Goal: Task Accomplishment & Management: Complete application form

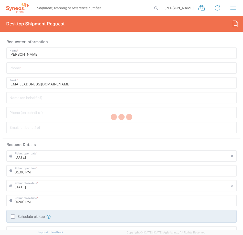
type input "3226"
type input "Taiwan"
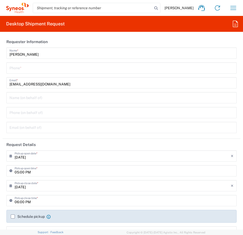
type input "Taiwan Syneos Health Company L"
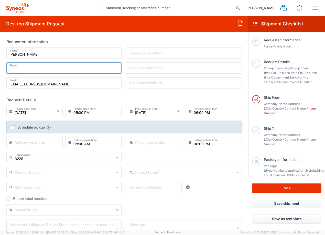
click at [44, 67] on input "tel" at bounding box center [63, 67] width 109 height 9
type input "0235185879"
type input "dairung.Lin@syneoshealth.com"
type input "[GEOGRAPHIC_DATA]"
type input "0235185879"
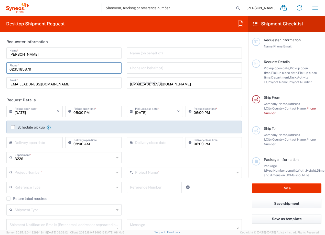
type input "住家(賽紐仕員工)"
type input "[STREET_ADDRESS]"
type input "北市"
type input "[GEOGRAPHIC_DATA]"
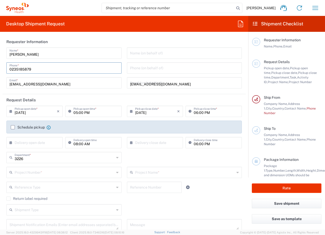
type input "0235185879"
type input "[EMAIL_ADDRESS][DOMAIN_NAME]"
type input "[PERSON_NAME]"
click at [39, 112] on input "[DATE]" at bounding box center [36, 110] width 42 height 9
click at [21, 113] on input "09/01/2025" at bounding box center [36, 110] width 42 height 9
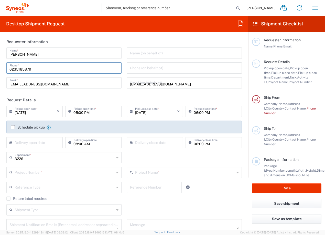
click at [10, 111] on icon at bounding box center [11, 111] width 5 height 8
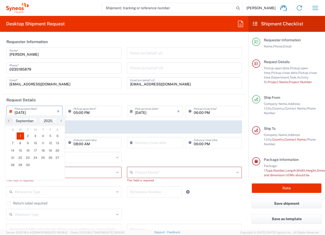
click at [43, 114] on input "0[DATE]" at bounding box center [36, 110] width 42 height 9
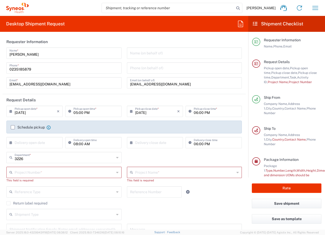
click at [38, 112] on input "0[DATE]" at bounding box center [36, 110] width 42 height 9
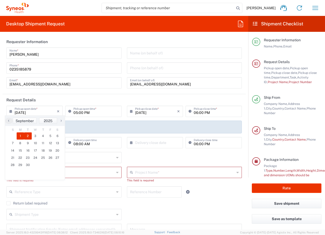
click at [28, 138] on span "2" at bounding box center [28, 135] width 8 height 7
type input "0[DATE]"
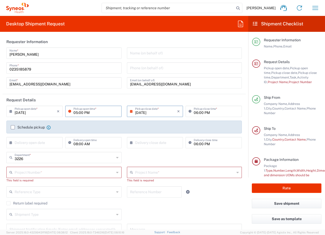
click at [78, 112] on input "05:00 PM" at bounding box center [96, 110] width 45 height 9
click at [83, 112] on input "10:00 PM" at bounding box center [96, 110] width 45 height 9
type input "10:00 AM"
type input "7000900B"
type input "Bristol-Myers 7000900B"
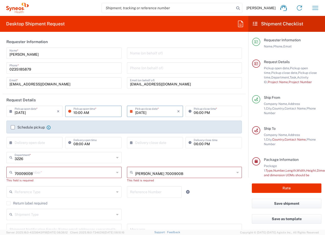
type input "[PERSON_NAME][GEOGRAPHIC_DATA],[STREET_ADDRESS]"
type input "for Cancer, Princeof Wales Hosp. Shatin"
type input "[GEOGRAPHIC_DATA] SAR [GEOGRAPHIC_DATA]"
type input "[PERSON_NAME]n WY[PERSON_NAME]n"
type input "Sender/Shipper"
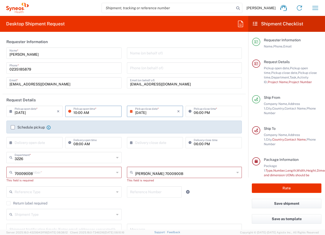
type input "Sender/Shipper"
type input "Delivery Duty Paid"
click at [149, 112] on input "09/02/2025" at bounding box center [156, 110] width 42 height 9
click at [202, 113] on input "06:00 PM" at bounding box center [216, 110] width 45 height 9
click at [198, 109] on input "06:00 PM" at bounding box center [216, 110] width 45 height 9
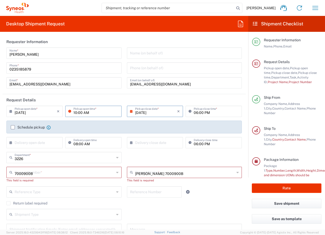
click at [195, 111] on input "06:00 PM" at bounding box center [216, 110] width 45 height 9
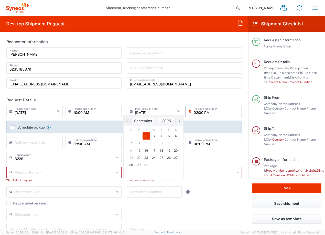
type input "02:00 PM"
click at [12, 127] on label "Schedule pickup" at bounding box center [28, 127] width 34 height 4
click at [13, 127] on input "Schedule pickup" at bounding box center [13, 127] width 0 height 0
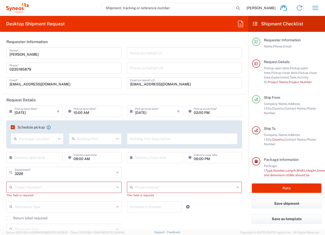
scroll to position [26, 0]
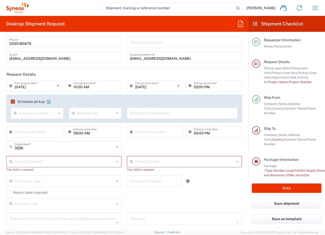
click at [147, 162] on input "text" at bounding box center [185, 160] width 100 height 9
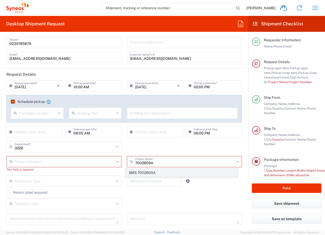
click at [151, 172] on span "BMS 7002809A" at bounding box center [182, 173] width 112 height 8
type input "BMS 7002809A"
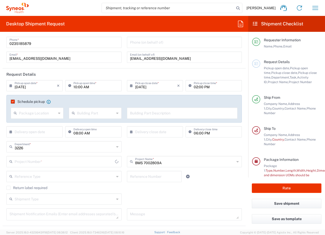
type input "7002809A"
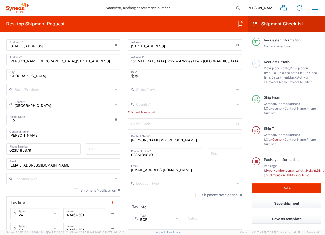
scroll to position [256, 0]
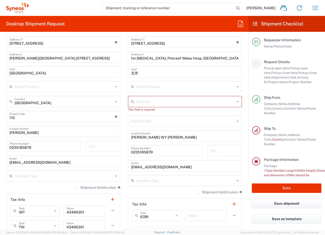
click at [144, 100] on input "text" at bounding box center [185, 101] width 99 height 9
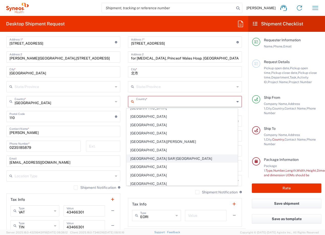
scroll to position [794, 0]
click at [156, 158] on span "[GEOGRAPHIC_DATA] SAR [GEOGRAPHIC_DATA]" at bounding box center [182, 159] width 111 height 8
type input "[GEOGRAPHIC_DATA] SAR [GEOGRAPHIC_DATA]"
type input "Sender/Shipper"
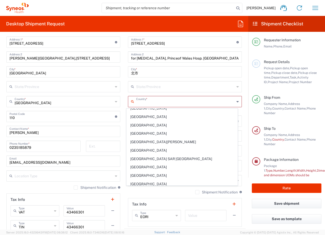
type input "Delivery Duty Paid"
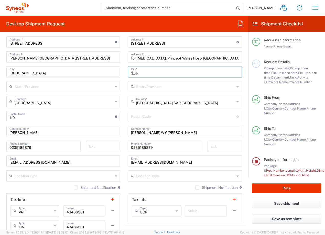
drag, startPoint x: 135, startPoint y: 72, endPoint x: 119, endPoint y: 72, distance: 16.2
click at [119, 72] on div "Ship From [GEOGRAPHIC_DATA] Syneos Health Company L Location [GEOGRAPHIC_DATA] …" at bounding box center [124, 117] width 243 height 244
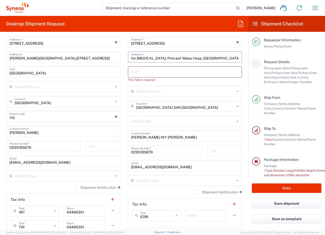
drag, startPoint x: 160, startPoint y: 58, endPoint x: 120, endPoint y: 58, distance: 40.0
click at [120, 58] on div "Ship From [GEOGRAPHIC_DATA] Syneos Health Company L Location [GEOGRAPHIC_DATA] …" at bounding box center [124, 117] width 243 height 244
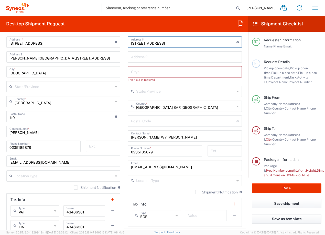
drag, startPoint x: 199, startPoint y: 43, endPoint x: 110, endPoint y: 45, distance: 89.7
click at [110, 45] on div "Ship From [GEOGRAPHIC_DATA] Syneos Health Company L Location [GEOGRAPHIC_DATA] …" at bounding box center [124, 117] width 243 height 244
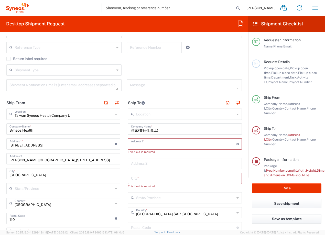
scroll to position [154, 0]
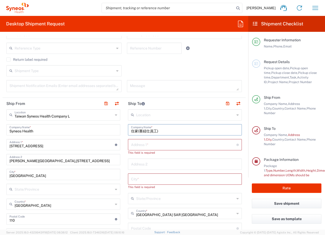
drag, startPoint x: 164, startPoint y: 129, endPoint x: 117, endPoint y: 126, distance: 47.2
click at [117, 126] on div "Ship From [GEOGRAPHIC_DATA] Syneos Health Company L Location [GEOGRAPHIC_DATA] …" at bounding box center [124, 220] width 243 height 244
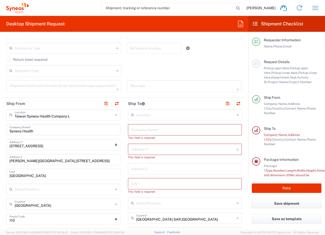
click at [138, 130] on input "text" at bounding box center [185, 129] width 108 height 9
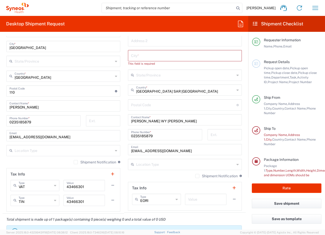
scroll to position [282, 0]
drag, startPoint x: 159, startPoint y: 120, endPoint x: 121, endPoint y: 119, distance: 38.5
click at [121, 119] on div "Ship From [GEOGRAPHIC_DATA] Syneos Health Company L Location [GEOGRAPHIC_DATA] …" at bounding box center [124, 92] width 243 height 244
paste input "Ms. Brenda LUI"
type input "Ms. Brenda LUI"
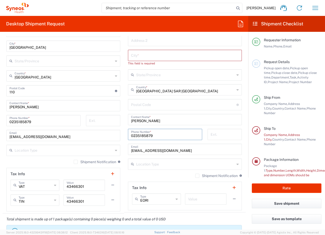
drag, startPoint x: 154, startPoint y: 134, endPoint x: 120, endPoint y: 134, distance: 34.3
click at [120, 134] on div "Ship From [GEOGRAPHIC_DATA] Syneos Health Company L Location [GEOGRAPHIC_DATA] …" at bounding box center [124, 92] width 243 height 244
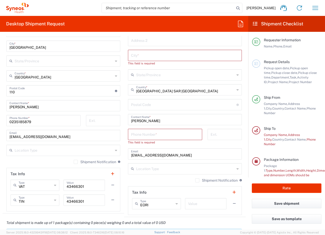
click at [155, 137] on input "tel" at bounding box center [165, 133] width 68 height 9
paste input "852 3910 3064"
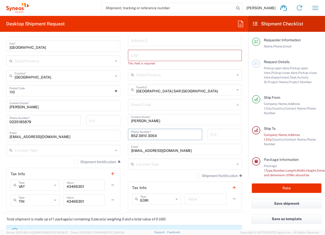
type input "852 3910 3064"
drag, startPoint x: 185, startPoint y: 152, endPoint x: 124, endPoint y: 152, distance: 60.7
click at [124, 152] on main "Location [PERSON_NAME] LLC-[GEOGRAPHIC_DATA] [GEOGRAPHIC_DATA] [GEOGRAPHIC_DATA…" at bounding box center [185, 95] width 122 height 229
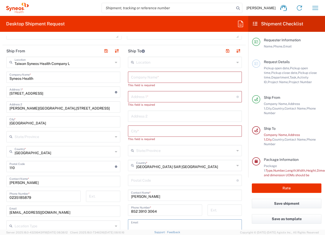
scroll to position [205, 0]
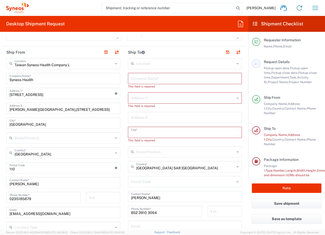
click at [150, 132] on input "text" at bounding box center [185, 131] width 108 height 9
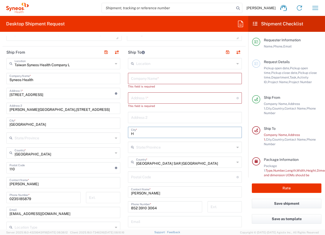
click at [146, 133] on input "H" at bounding box center [185, 131] width 108 height 9
drag, startPoint x: 136, startPoint y: 134, endPoint x: 121, endPoint y: 133, distance: 14.9
click at [121, 133] on div "Ship From [GEOGRAPHIC_DATA] Syneos Health Company L Location [GEOGRAPHIC_DATA] …" at bounding box center [124, 168] width 243 height 244
paste input "ong Kong"
type input "[GEOGRAPHIC_DATA]"
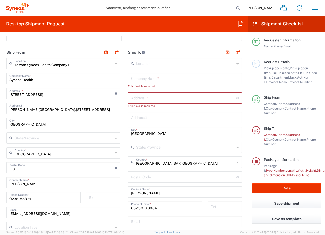
drag, startPoint x: 140, startPoint y: 80, endPoint x: 149, endPoint y: 81, distance: 8.7
click at [140, 80] on input "text" at bounding box center [185, 78] width 108 height 9
paste input "Clinical Trials Centre, HKU"
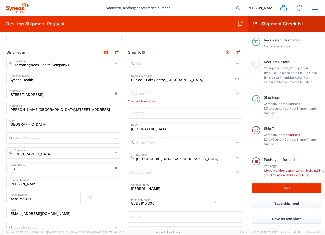
type input "Clinical Trials Centre, HKU"
click at [140, 94] on input "text" at bounding box center [184, 92] width 106 height 9
paste input "Flat B, 2/F, Kennedy Town Commercial Centre, 23 Belcher’s"
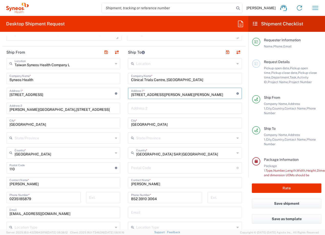
type input "Flat B, 2/F, Kennedy Town Commercial Centre, 23 Belcher’s"
click at [162, 107] on input "text" at bounding box center [185, 107] width 108 height 9
paste input "Street, Kennedy Town, Hong Kong"
type input "Street, Kennedy Town, Hong Kong"
drag, startPoint x: 207, startPoint y: 94, endPoint x: 228, endPoint y: 95, distance: 21.3
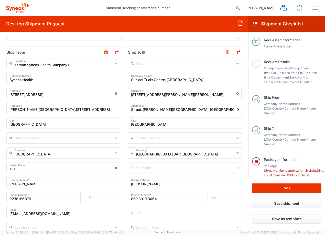
click at [228, 95] on input "Flat B, 2/F, Kennedy Town Commercial Centre, 23 Belcher’s" at bounding box center [184, 92] width 106 height 9
type input "Flat B, 2/F, Kennedy Town Commercial Centre,"
click at [131, 110] on input "Street, Kennedy Town, Hong Kong" at bounding box center [185, 107] width 108 height 9
paste input "23 Belcher’s"
drag, startPoint x: 207, startPoint y: 110, endPoint x: 189, endPoint y: 109, distance: 18.7
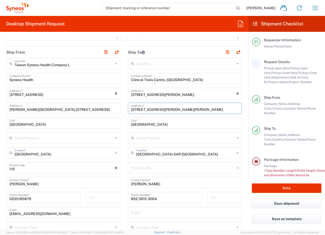
click at [189, 109] on input "23 Belcher’s Street, Kennedy Town, Hong Kong" at bounding box center [185, 107] width 108 height 9
type input "23 Belcher’s Street, Kennedy Town,"
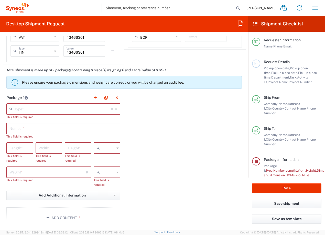
scroll to position [435, 0]
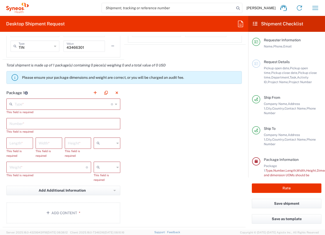
click at [20, 106] on input "text" at bounding box center [63, 103] width 96 height 9
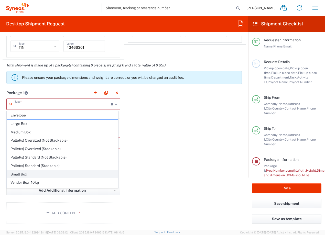
click at [20, 174] on span "Small Box" at bounding box center [62, 174] width 111 height 8
type input "Small Box"
type input "12.25"
type input "11"
type input "1.5"
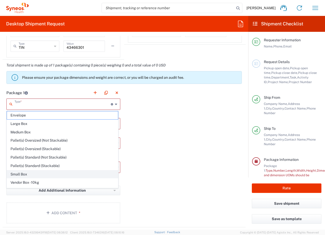
type input "in"
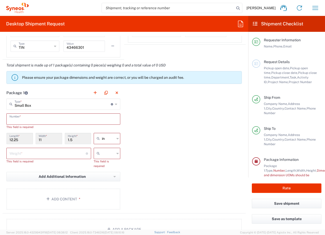
click at [22, 120] on input "text" at bounding box center [63, 118] width 108 height 9
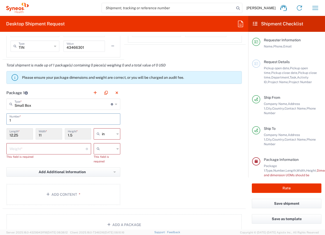
type input "1"
click at [117, 135] on icon at bounding box center [118, 134] width 2 height 8
click at [105, 154] on span "cm" at bounding box center [105, 153] width 25 height 8
type input "31.12"
type input "27.94"
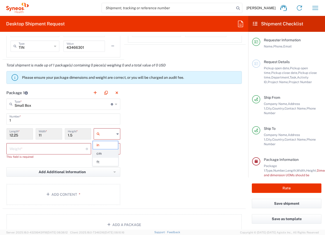
type input "3.81"
type input "cm"
click at [117, 148] on icon at bounding box center [118, 148] width 2 height 8
click at [106, 160] on span "kgs" at bounding box center [105, 160] width 25 height 8
type input "kgs"
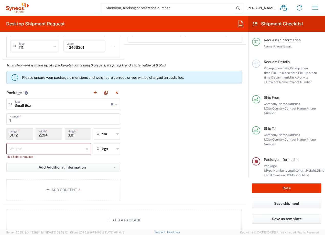
click at [37, 144] on input "number" at bounding box center [47, 148] width 76 height 9
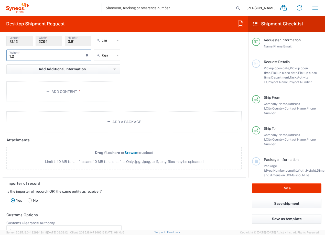
scroll to position [538, 0]
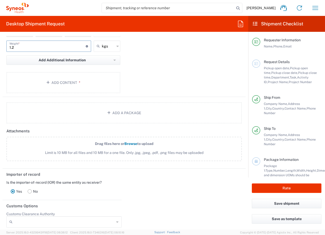
type input "1.2"
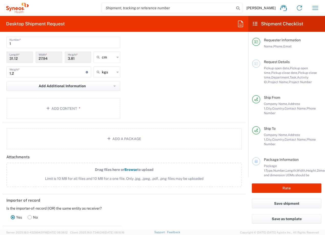
scroll to position [461, 0]
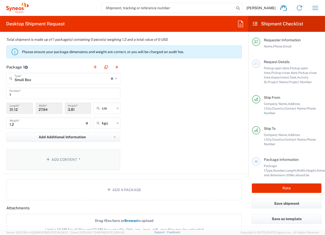
click at [75, 158] on button "Add Content *" at bounding box center [63, 159] width 114 height 21
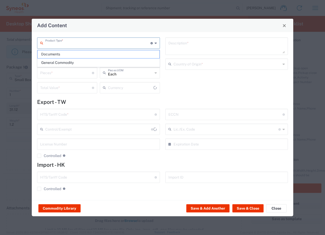
click at [54, 44] on input "text" at bounding box center [97, 42] width 105 height 9
type input "US Dollar"
click at [58, 56] on span "Documents" at bounding box center [99, 54] width 122 height 8
type input "Documents"
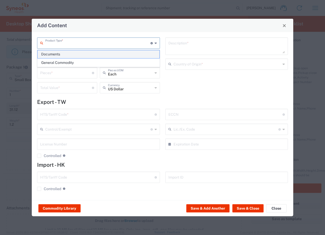
type input "1"
type textarea "Documents"
type input "[GEOGRAPHIC_DATA]"
type input "0000.00.0000"
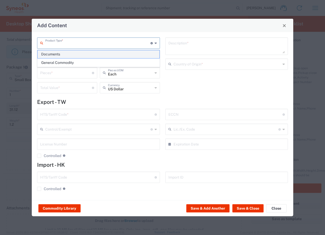
type input "0000.00.0000"
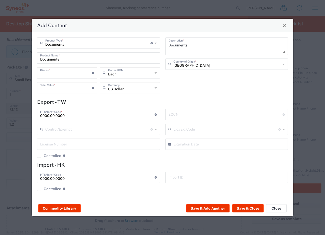
click at [155, 88] on icon at bounding box center [156, 87] width 2 height 8
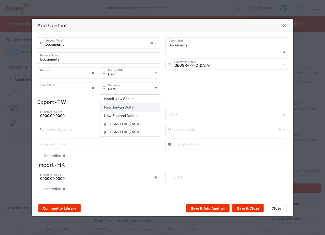
click at [134, 106] on span "New Taiwan Dollar" at bounding box center [129, 107] width 59 height 8
type input "New Taiwan Dollar"
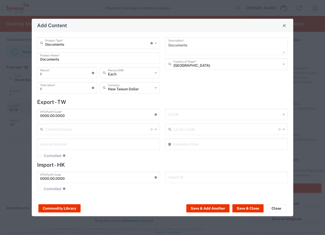
click at [53, 91] on input "1" at bounding box center [66, 87] width 52 height 9
drag, startPoint x: 47, startPoint y: 91, endPoint x: 39, endPoint y: 91, distance: 7.9
click at [39, 91] on div "1 Total Value * Total value of all the pieces" at bounding box center [67, 87] width 60 height 11
type input "500"
click at [199, 89] on div "Documents Description * Taiwan Country of Origin *" at bounding box center [227, 66] width 128 height 59
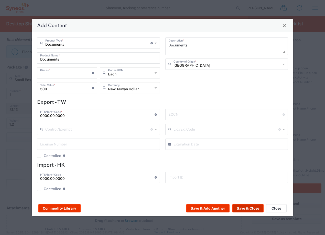
click at [242, 207] on button "Save & Close" at bounding box center [248, 208] width 31 height 8
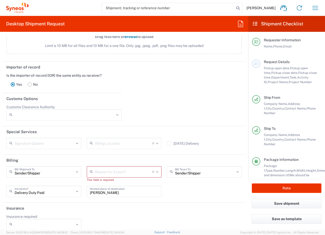
scroll to position [681, 0]
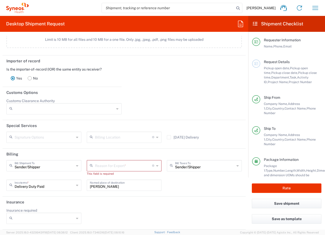
click at [100, 165] on input "text" at bounding box center [123, 165] width 57 height 9
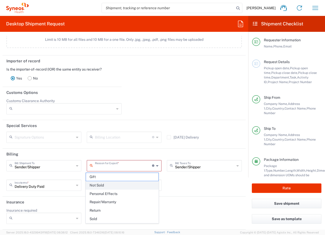
click at [99, 185] on span "Not Sold" at bounding box center [122, 185] width 73 height 8
type input "Not Sold"
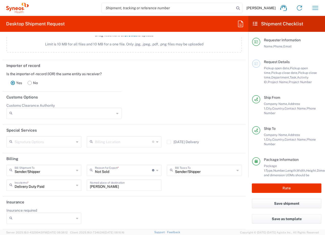
scroll to position [676, 0]
drag, startPoint x: 120, startPoint y: 186, endPoint x: 82, endPoint y: 186, distance: 38.2
click at [82, 186] on div "Sender/[PERSON_NAME] Shipment To Sender/Shipper Recipient Account Third Party A…" at bounding box center [124, 179] width 241 height 30
drag, startPoint x: 182, startPoint y: 202, endPoint x: 182, endPoint y: 208, distance: 5.4
click at [182, 204] on header "Insurance" at bounding box center [124, 202] width 243 height 12
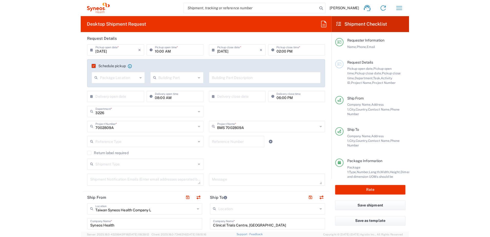
scroll to position [11, 0]
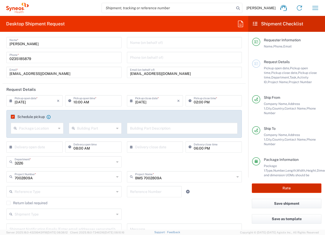
click at [243, 186] on button "Rate" at bounding box center [287, 187] width 70 height 9
type input "BMS 7002809A"
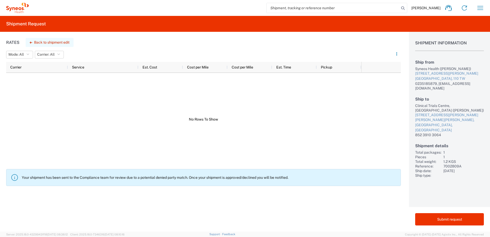
click at [42, 44] on button "Back to shipment edit" at bounding box center [50, 42] width 48 height 9
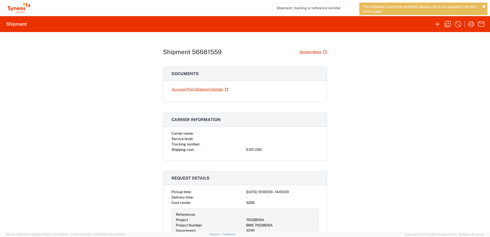
click at [243, 6] on icon at bounding box center [483, 6] width 3 height 3
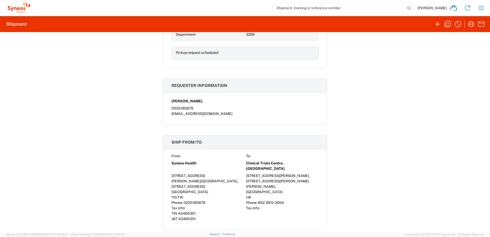
scroll to position [128, 0]
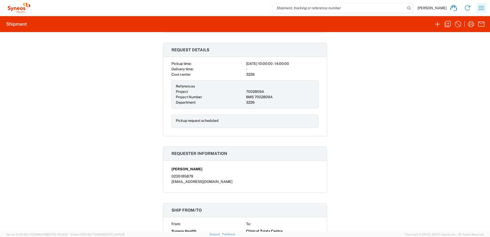
click at [243, 8] on icon "button" at bounding box center [481, 8] width 8 height 8
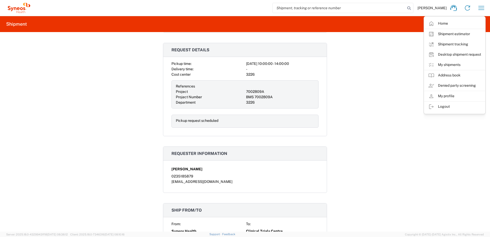
click at [243, 43] on div "Shipment 56681559 Google Maps Documents Account Print Shipment Details Carrier …" at bounding box center [245, 131] width 490 height 199
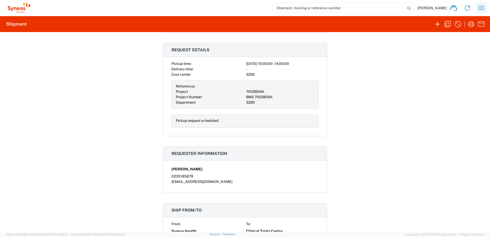
click at [243, 6] on icon "button" at bounding box center [481, 8] width 8 height 8
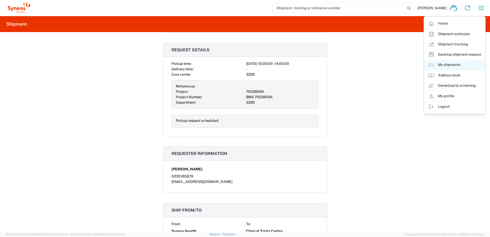
click at [243, 65] on link "My shipments" at bounding box center [454, 65] width 61 height 10
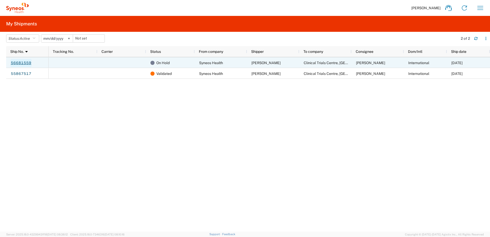
click at [26, 62] on link "56681559" at bounding box center [21, 63] width 21 height 8
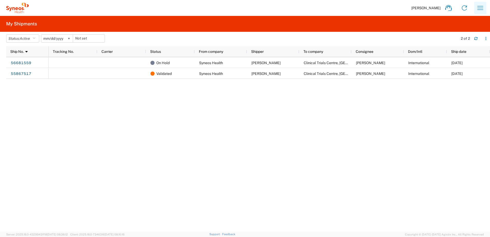
click at [243, 8] on icon "button" at bounding box center [480, 8] width 8 height 8
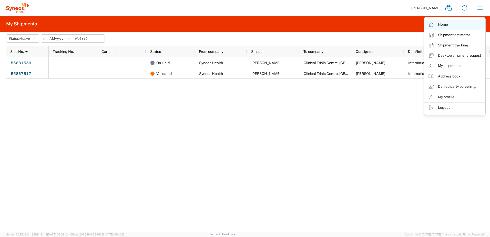
click at [243, 27] on link "Home" at bounding box center [454, 24] width 61 height 10
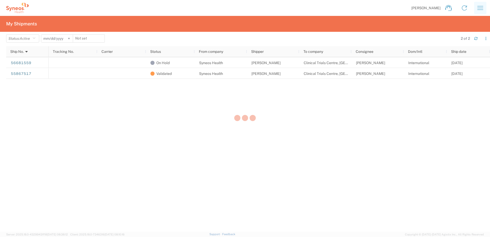
click at [243, 8] on div at bounding box center [245, 118] width 490 height 237
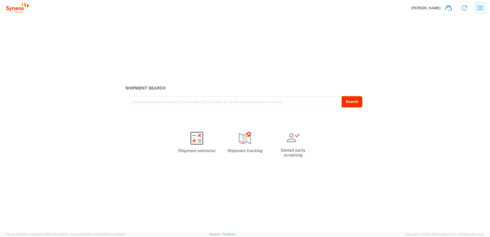
click at [243, 8] on icon "button" at bounding box center [480, 8] width 8 height 8
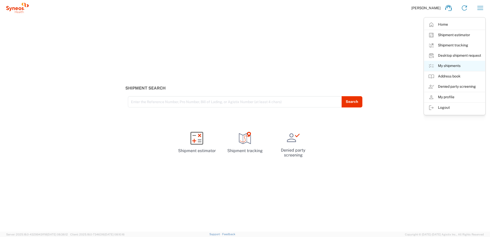
click at [243, 65] on link "My shipments" at bounding box center [454, 66] width 61 height 10
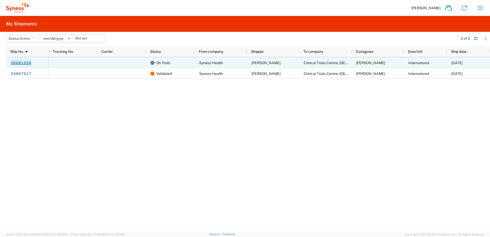
click at [19, 62] on link "56681559" at bounding box center [21, 63] width 21 height 8
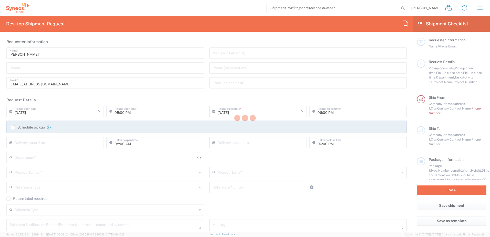
type input "3226"
type input "[GEOGRAPHIC_DATA]"
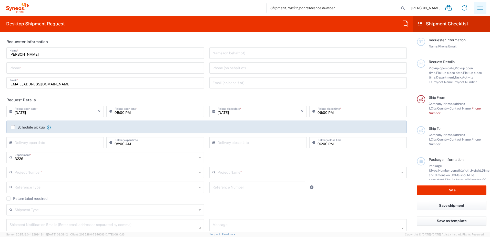
type input "Taiwan Syneos Health Company L"
click at [481, 7] on icon "button" at bounding box center [480, 8] width 8 height 8
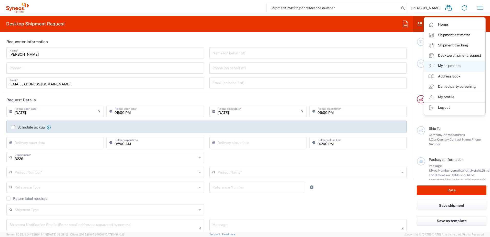
click at [447, 66] on link "My shipments" at bounding box center [454, 66] width 61 height 10
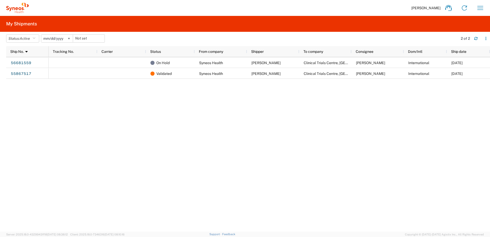
click at [49, 84] on div "On Hold Syneos Health Linda Lin Clinical Trials Centre, HKU Ms. Brenda LUI Inte…" at bounding box center [269, 144] width 441 height 174
click at [476, 39] on icon "button" at bounding box center [476, 39] width 4 height 4
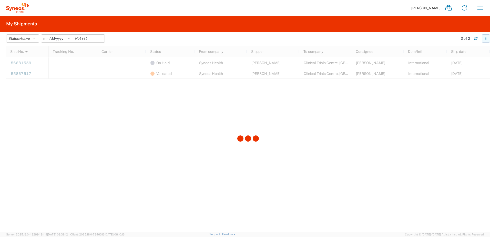
click at [485, 38] on icon "button" at bounding box center [486, 39] width 4 height 4
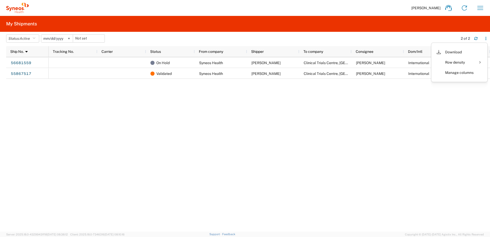
click at [438, 106] on div "On Hold Syneos Health Linda Lin Clinical Trials Centre, HKU Ms. Brenda LUI Inte…" at bounding box center [269, 144] width 441 height 174
click at [70, 38] on svg-icon at bounding box center [69, 39] width 8 height 8
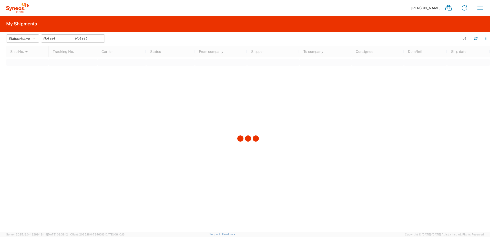
drag, startPoint x: 54, startPoint y: 85, endPoint x: 53, endPoint y: 82, distance: 3.4
click at [54, 85] on div at bounding box center [248, 138] width 484 height 185
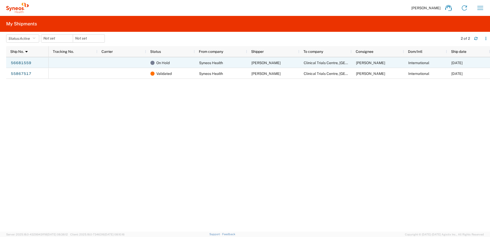
click at [31, 61] on div "56681559" at bounding box center [27, 62] width 43 height 11
drag, startPoint x: 23, startPoint y: 62, endPoint x: 148, endPoint y: 101, distance: 131.2
click at [149, 101] on div "On Hold Syneos Health Linda Lin Clinical Trials Centre, HKU Ms. Brenda LUI Inte…" at bounding box center [269, 144] width 441 height 174
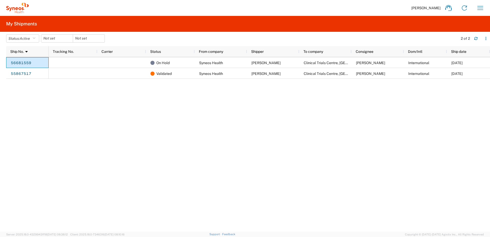
click at [67, 91] on div "On Hold Syneos Health Linda Lin Clinical Trials Centre, HKU Ms. Brenda LUI Inte…" at bounding box center [269, 144] width 441 height 174
click at [477, 10] on icon "button" at bounding box center [480, 8] width 8 height 8
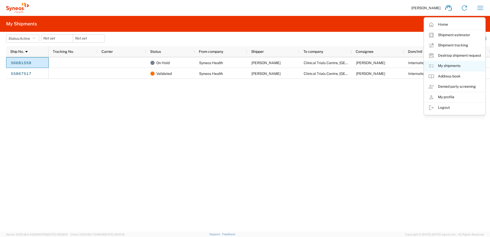
click at [460, 64] on link "My shipments" at bounding box center [454, 66] width 61 height 10
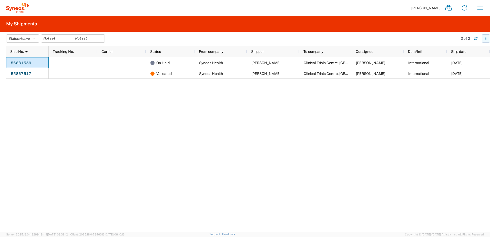
click at [484, 38] on icon "button" at bounding box center [486, 39] width 4 height 4
click at [478, 8] on icon "button" at bounding box center [480, 8] width 8 height 8
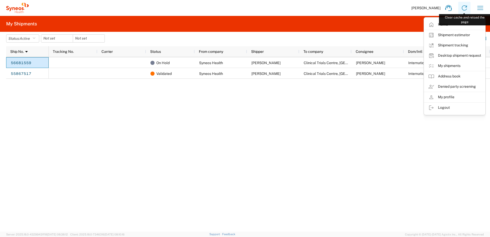
click at [466, 6] on icon at bounding box center [464, 7] width 5 height 5
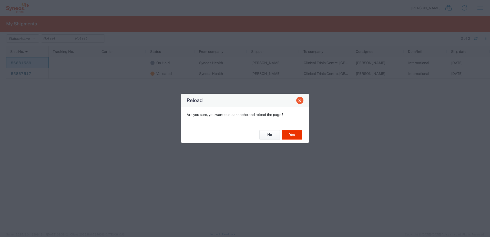
click at [300, 101] on span "Close" at bounding box center [300, 101] width 4 height 4
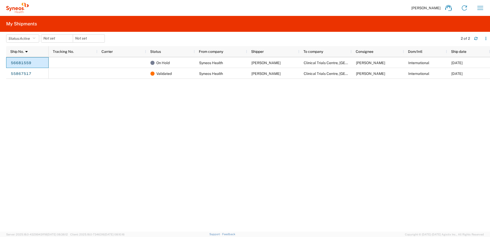
drag, startPoint x: 197, startPoint y: 124, endPoint x: 81, endPoint y: 93, distance: 120.0
click at [197, 124] on div "On Hold Syneos Health Linda Lin Clinical Trials Centre, HKU Ms. Brenda LUI Inte…" at bounding box center [269, 144] width 441 height 174
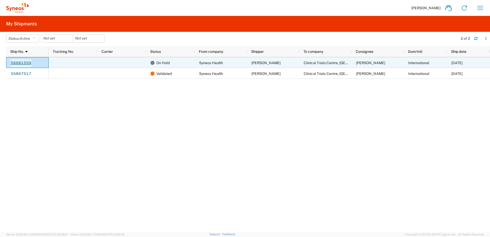
click at [30, 61] on link "56681559" at bounding box center [21, 63] width 21 height 8
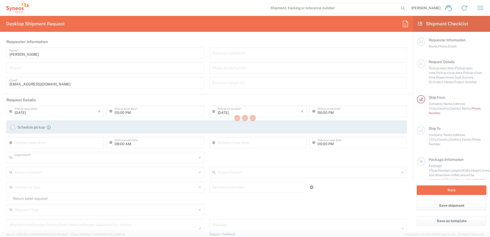
type input "3226"
type input "Taiwan Syneos Health Company L"
type input "Taiwan"
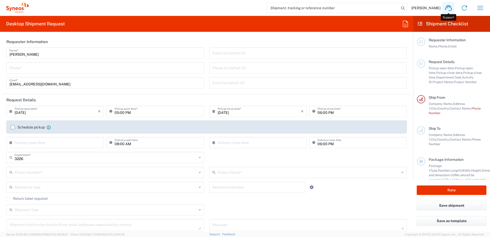
click at [447, 8] on icon at bounding box center [448, 8] width 8 height 8
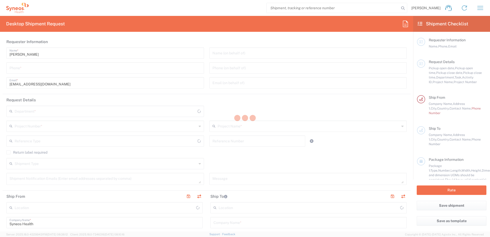
type input "3226"
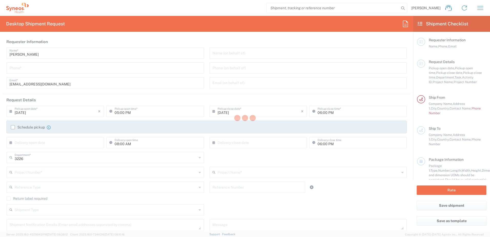
type input "[GEOGRAPHIC_DATA]"
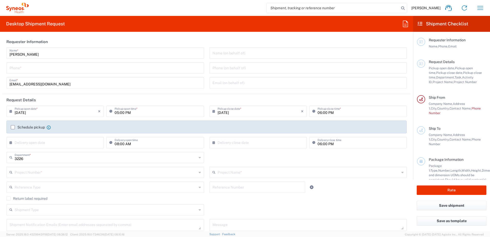
type input "Taiwan Syneos Health Company L"
click at [482, 8] on icon "button" at bounding box center [480, 8] width 6 height 4
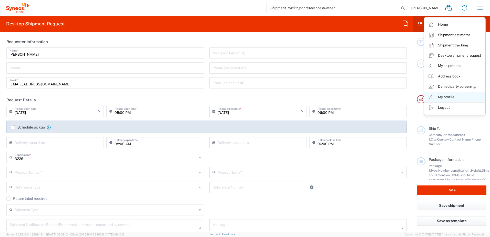
click at [453, 96] on link "My profile" at bounding box center [454, 97] width 61 height 10
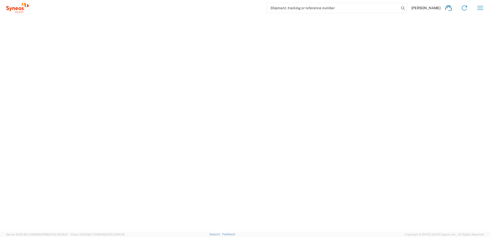
select select "TW"
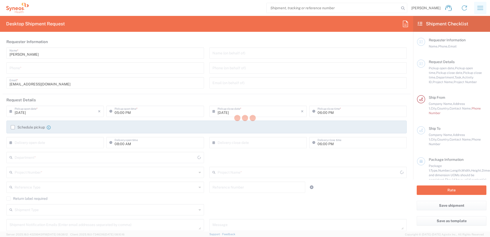
type input "3226"
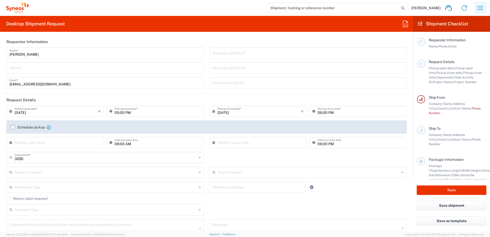
click at [481, 8] on icon "button" at bounding box center [480, 8] width 8 height 8
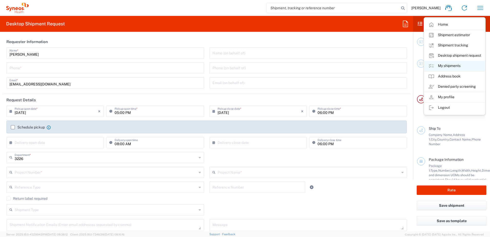
click at [458, 67] on link "My shipments" at bounding box center [454, 66] width 61 height 10
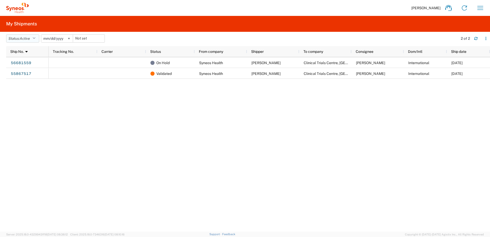
click at [38, 37] on button "Status: Active" at bounding box center [22, 38] width 33 height 8
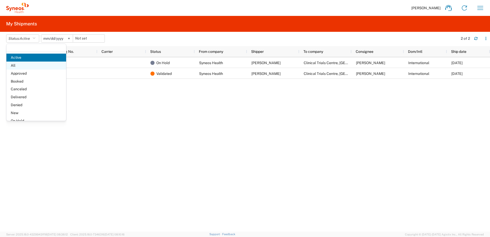
click at [16, 65] on span "All" at bounding box center [36, 65] width 60 height 8
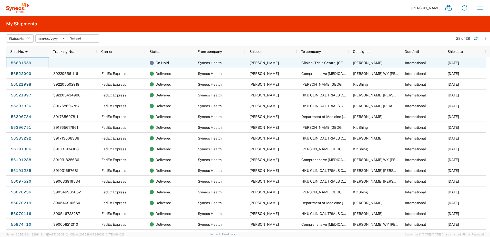
drag, startPoint x: 24, startPoint y: 63, endPoint x: 170, endPoint y: 65, distance: 146.5
click at [170, 65] on div "On Hold" at bounding box center [170, 62] width 41 height 11
click at [26, 65] on link "56681559" at bounding box center [21, 63] width 21 height 8
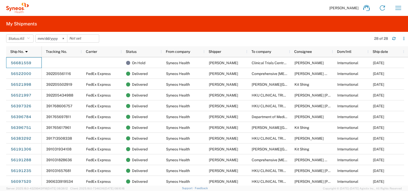
drag, startPoint x: 35, startPoint y: 62, endPoint x: 2, endPoint y: 61, distance: 33.8
click at [2, 61] on agx-table-manager "Status: All Active All Approved Booked Canceled Delivered Denied New On Hold Pe…" at bounding box center [204, 108] width 408 height 153
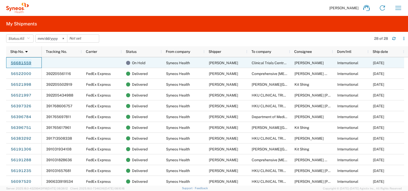
click at [26, 63] on link "56681559" at bounding box center [21, 63] width 21 height 8
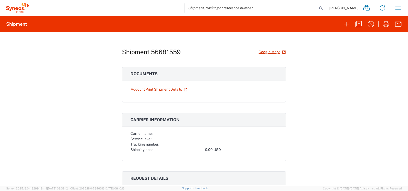
click at [306, 83] on div "Shipment 56681559 Google Maps Documents Account Print Shipment Details Carrier …" at bounding box center [204, 108] width 408 height 153
click at [85, 72] on div "Shipment 56681559 Google Maps Documents Account Print Shipment Details Carrier …" at bounding box center [204, 108] width 408 height 153
click at [399, 5] on icon "button" at bounding box center [398, 8] width 8 height 8
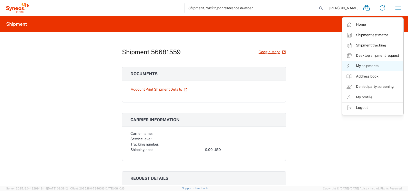
click at [369, 66] on link "My shipments" at bounding box center [372, 66] width 61 height 10
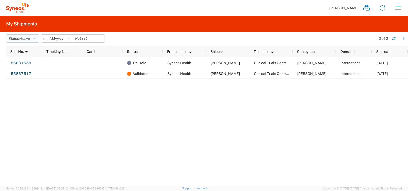
click at [35, 39] on icon "button" at bounding box center [34, 39] width 3 height 4
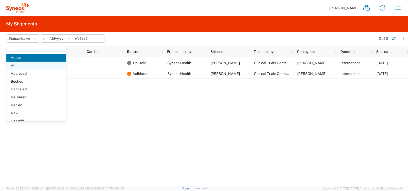
click at [24, 63] on span "All" at bounding box center [36, 65] width 60 height 8
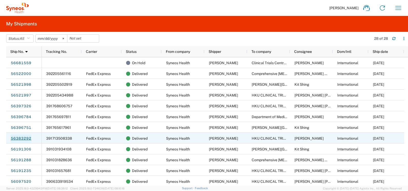
click at [29, 139] on link "56383292" at bounding box center [21, 138] width 21 height 8
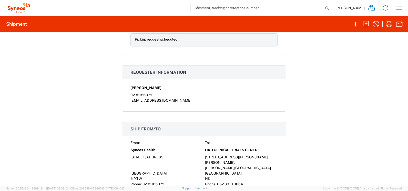
scroll to position [282, 0]
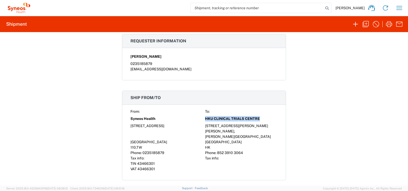
drag, startPoint x: 203, startPoint y: 118, endPoint x: 259, endPoint y: 117, distance: 55.3
click at [259, 117] on div "HKU CLINICAL TRIALS CENTRE" at bounding box center [241, 118] width 72 height 9
copy span "HKU CLINICAL TRIALS CENTRE"
click at [221, 128] on div "[STREET_ADDRESS][PERSON_NAME]," at bounding box center [241, 128] width 72 height 11
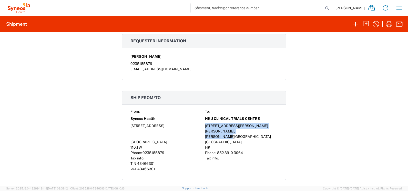
drag, startPoint x: 203, startPoint y: 125, endPoint x: 229, endPoint y: 135, distance: 27.3
click at [229, 135] on div "From: To: Syneos Health HKU CLINICAL TRIALS CENTRE 16F.,No. 36, 16F., No. 32, S…" at bounding box center [203, 140] width 147 height 63
copy div "Flat B, 2/F, Kennedy Town Centre, 23 Belcher’s Street, Kennedy Town"
click at [221, 152] on span "852 3910 3064" at bounding box center [230, 152] width 26 height 4
drag, startPoint x: 216, startPoint y: 152, endPoint x: 241, endPoint y: 152, distance: 24.3
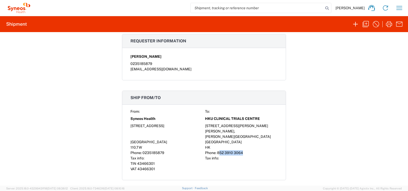
click at [241, 152] on div "Phone: 852 3910 3064" at bounding box center [241, 152] width 72 height 5
click at [242, 152] on div "Phone: 852 3910 3064" at bounding box center [241, 152] width 72 height 5
drag, startPoint x: 241, startPoint y: 152, endPoint x: 215, endPoint y: 151, distance: 25.4
click at [217, 151] on span "852 3910 3064" at bounding box center [230, 152] width 26 height 4
copy span "852 3910 3064"
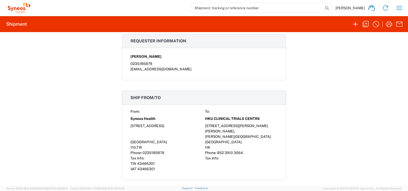
click at [194, 167] on div "VAT 43466301" at bounding box center [166, 168] width 72 height 5
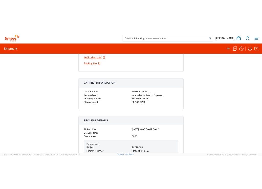
scroll to position [77, 0]
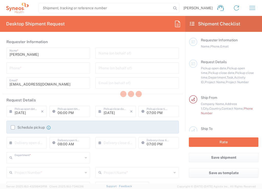
type input "3226"
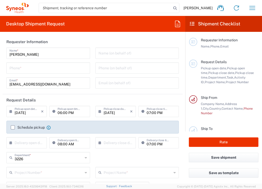
type input "[GEOGRAPHIC_DATA]"
type input "Taiwan Syneos Health Company L"
click at [33, 67] on input "tel" at bounding box center [48, 67] width 78 height 9
type input "0235185879"
type input "[EMAIL_ADDRESS][DOMAIN_NAME]"
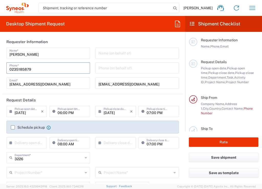
type input "台北市"
type input "0235185879"
type input "住家(賽紐仕員工)"
type input "松山區南京東路3段303巷14弄4號6樓"
type input "北市"
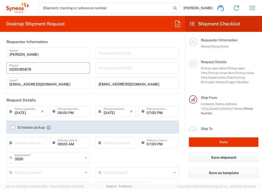
type input "台北市"
type input "[GEOGRAPHIC_DATA]"
type input "0235185879"
type input "[EMAIL_ADDRESS][DOMAIN_NAME]"
type input "林岱蓉 Linda Lin"
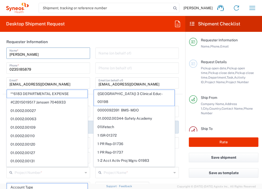
click at [84, 54] on input "[PERSON_NAME]" at bounding box center [48, 52] width 78 height 9
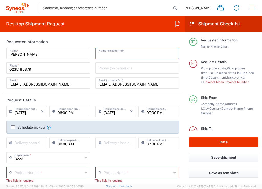
click at [100, 51] on input "text" at bounding box center [138, 52] width 78 height 9
click at [51, 83] on input "[EMAIL_ADDRESS][DOMAIN_NAME]" at bounding box center [48, 82] width 78 height 9
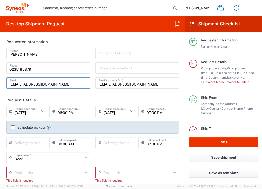
click at [102, 84] on input "dairung.Lin@syneoshealth.com" at bounding box center [138, 82] width 78 height 9
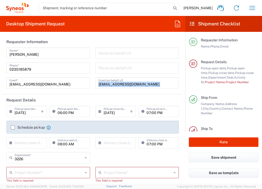
drag, startPoint x: 96, startPoint y: 82, endPoint x: 161, endPoint y: 87, distance: 64.9
click at [161, 87] on div "dairung.Lin@syneoshealth.com Email (on behalf of)" at bounding box center [138, 82] width 84 height 11
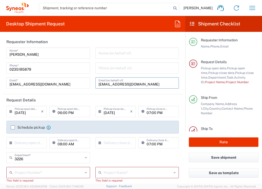
type input "daiung.Lin@syneoshealth.com"
drag, startPoint x: 151, startPoint y: 85, endPoint x: 94, endPoint y: 84, distance: 57.4
click at [96, 84] on div "daiung.Lin@syneoshealth.com Email (on behalf of)" at bounding box center [138, 82] width 84 height 11
click at [123, 95] on header "Request Details" at bounding box center [93, 100] width 180 height 12
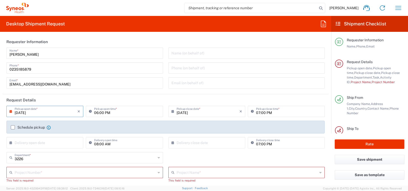
click at [52, 111] on input "[DATE]" at bounding box center [46, 110] width 63 height 9
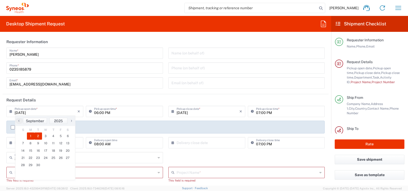
click at [38, 134] on span "2" at bounding box center [38, 135] width 8 height 7
type input "[DATE]"
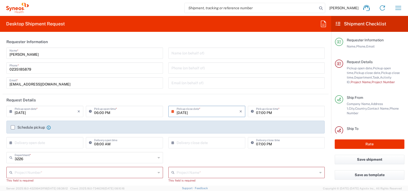
click at [114, 110] on input "06:00 PM" at bounding box center [127, 110] width 66 height 9
click at [103, 112] on input "10:00 PM" at bounding box center [127, 110] width 66 height 9
type input "10:00 AM"
type input "[EMAIL_ADDRESS][DOMAIN_NAME]"
type input "7002809A"
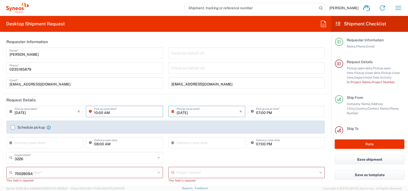
type input "BMS 7002809A"
type input "[PERSON_NAME][GEOGRAPHIC_DATA],[STREET_ADDRESS]"
type input "23 Belcher’s Street, Kennedy Town,"
type input "[GEOGRAPHIC_DATA] SAR [GEOGRAPHIC_DATA]"
type input "Ms. Brenda LUI"
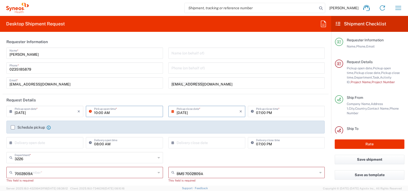
type input "Small Box"
type input "1"
type input "31.12"
type input "27.94"
type input "3.81"
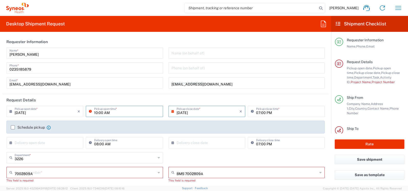
type input "cm"
type input "1.2"
type input "kgs"
type input "Sender/Shipper"
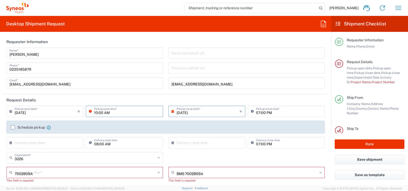
type input "Delivery Duty Paid"
click at [200, 111] on input "[DATE]" at bounding box center [207, 110] width 63 height 9
click at [198, 111] on input "[DATE]" at bounding box center [207, 110] width 63 height 9
click at [262, 111] on input "07:00 PM" at bounding box center [289, 110] width 66 height 9
type input "02:00 PM"
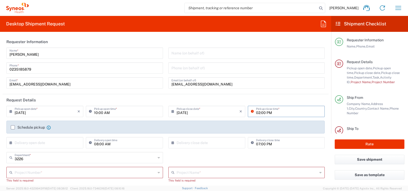
click at [118, 149] on div "08:00 AM Delivery open time" at bounding box center [124, 144] width 79 height 15
click at [12, 127] on label "Schedule pickup" at bounding box center [28, 127] width 34 height 4
click at [13, 127] on input "Schedule pickup" at bounding box center [13, 127] width 0 height 0
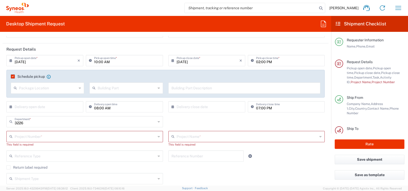
scroll to position [51, 0]
click at [187, 136] on input "text" at bounding box center [246, 135] width 141 height 9
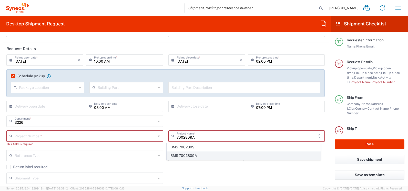
click at [191, 156] on span "BMS 7002809A" at bounding box center [243, 155] width 153 height 8
type input "BMS 7002809A"
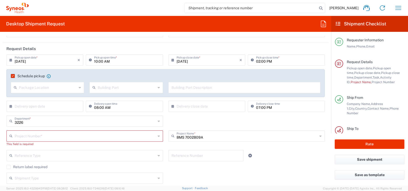
type input "7002809A"
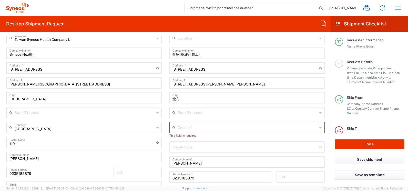
scroll to position [231, 0]
drag, startPoint x: 211, startPoint y: 55, endPoint x: 166, endPoint y: 54, distance: 44.3
click at [166, 54] on main "Location [PERSON_NAME] LLC-[GEOGRAPHIC_DATA] [GEOGRAPHIC_DATA] [GEOGRAPHIC_DATA…" at bounding box center [246, 142] width 163 height 220
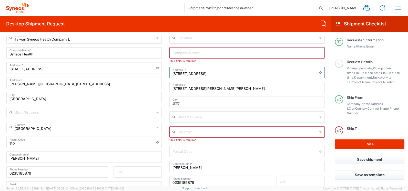
drag, startPoint x: 224, startPoint y: 73, endPoint x: 142, endPoint y: 76, distance: 81.5
click at [142, 76] on div "Ship From [GEOGRAPHIC_DATA] Syneos Health Company L Location [GEOGRAPHIC_DATA] …" at bounding box center [166, 143] width 326 height 244
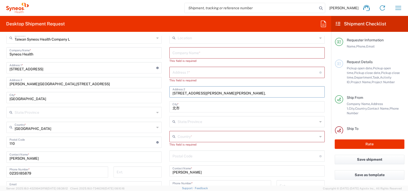
drag, startPoint x: 238, startPoint y: 93, endPoint x: 153, endPoint y: 95, distance: 84.6
click at [153, 95] on div "Ship From [GEOGRAPHIC_DATA] Syneos Health Company L Location [GEOGRAPHIC_DATA] …" at bounding box center [166, 143] width 326 height 244
drag, startPoint x: 180, startPoint y: 107, endPoint x: 161, endPoint y: 108, distance: 19.0
click at [161, 108] on div "Ship From [GEOGRAPHIC_DATA] Syneos Health Company L Location [GEOGRAPHIC_DATA] …" at bounding box center [166, 143] width 326 height 244
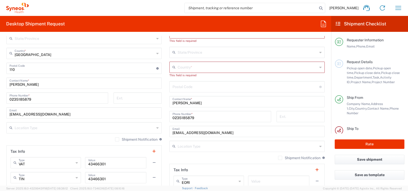
scroll to position [333, 0]
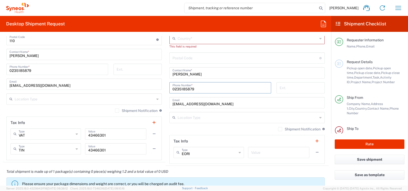
drag, startPoint x: 200, startPoint y: 89, endPoint x: 171, endPoint y: 91, distance: 28.7
click at [172, 90] on input "0235185879" at bounding box center [220, 87] width 96 height 9
type input "0"
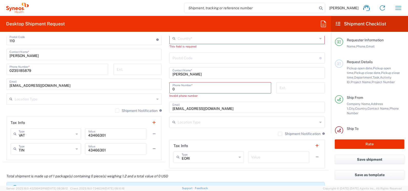
drag, startPoint x: 175, startPoint y: 89, endPoint x: 168, endPoint y: 90, distance: 7.4
click at [169, 90] on div "0 Phone Number *" at bounding box center [220, 87] width 102 height 11
drag, startPoint x: 228, startPoint y: 109, endPoint x: 167, endPoint y: 109, distance: 61.0
click at [167, 109] on main "Location [PERSON_NAME] LLC-[GEOGRAPHIC_DATA] [GEOGRAPHIC_DATA] [GEOGRAPHIC_DATA…" at bounding box center [246, 49] width 163 height 238
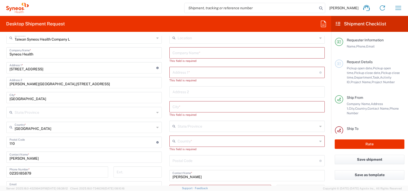
scroll to position [205, 0]
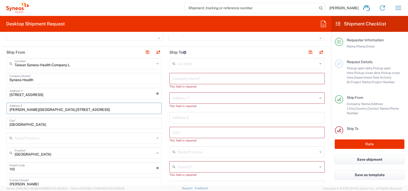
drag, startPoint x: 76, startPoint y: 109, endPoint x: -1, endPoint y: 110, distance: 77.4
click at [0, 110] on html "[PERSON_NAME] Home Shipment estimator Shipment tracking Desktop shipment reques…" at bounding box center [204, 95] width 408 height 191
click at [80, 109] on input "text" at bounding box center [83, 107] width 149 height 9
click at [192, 98] on input "text" at bounding box center [245, 97] width 147 height 9
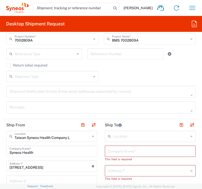
scroll to position [333, 0]
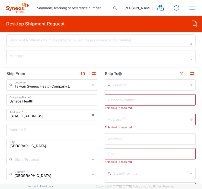
click at [124, 98] on input "text" at bounding box center [150, 99] width 85 height 9
paste input "HKU CLINICAL TRIALS CENTRE"
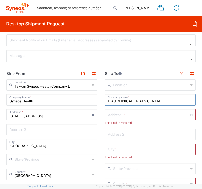
type input "HKU CLINICAL TRIALS CENTRE"
click at [155, 128] on div "Address 2" at bounding box center [150, 133] width 91 height 11
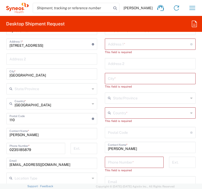
scroll to position [410, 0]
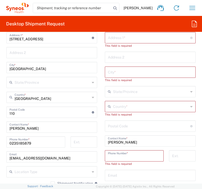
click at [125, 155] on input "tel" at bounding box center [134, 155] width 53 height 9
paste input "852 3910 3064"
drag, startPoint x: 127, startPoint y: 159, endPoint x: 140, endPoint y: 157, distance: 13.4
click at [136, 158] on input "852 3910 3064" at bounding box center [134, 155] width 53 height 9
type input "852 3910 3064"
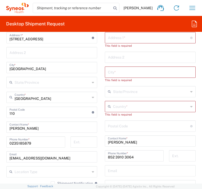
click at [123, 106] on input "text" at bounding box center [151, 105] width 76 height 9
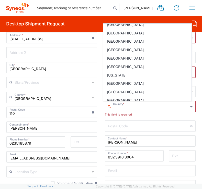
scroll to position [794, 0]
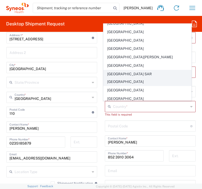
click at [145, 74] on span "[GEOGRAPHIC_DATA] SAR [GEOGRAPHIC_DATA]" at bounding box center [148, 78] width 88 height 16
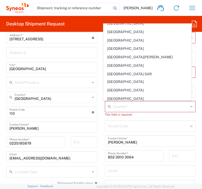
type input "[GEOGRAPHIC_DATA] SAR [GEOGRAPHIC_DATA]"
type input "Sender/Shipper"
type input "Delivery Duty Paid"
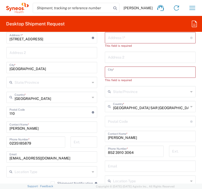
click at [126, 75] on input "text" at bounding box center [150, 71] width 85 height 9
click at [123, 75] on input "text" at bounding box center [150, 71] width 85 height 9
paste input "[GEOGRAPHIC_DATA]"
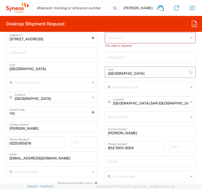
type input "[GEOGRAPHIC_DATA]"
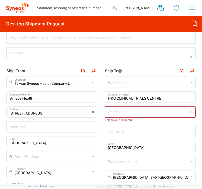
scroll to position [333, 0]
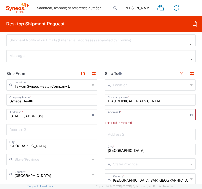
click at [113, 116] on input "text" at bounding box center [149, 114] width 82 height 9
paste input "Flat B, 2/F, Kennedy Town Centre, 23 Belcher’s Street,"
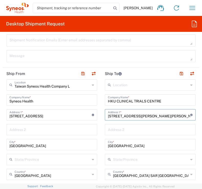
scroll to position [0, 9]
type input "Flat B, 2/F, Kennedy Town Centre, 23 Belcher’s Street,"
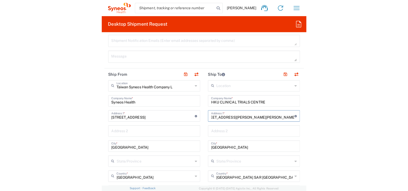
scroll to position [0, 0]
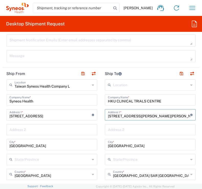
drag, startPoint x: 131, startPoint y: 130, endPoint x: 155, endPoint y: 130, distance: 24.1
click at [131, 130] on input "text" at bounding box center [150, 128] width 85 height 9
drag, startPoint x: 110, startPoint y: 129, endPoint x: 112, endPoint y: 130, distance: 3.0
click at [110, 129] on input "text" at bounding box center [150, 128] width 85 height 9
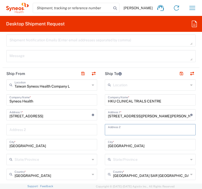
paste input "Kennedy Town"
type input "Kennedy Town"
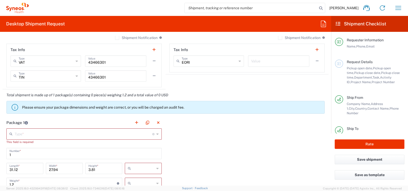
scroll to position [435, 0]
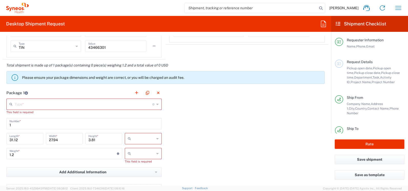
click at [76, 102] on input "text" at bounding box center [84, 103] width 138 height 9
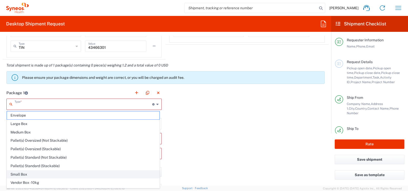
click at [27, 171] on span "Small Box" at bounding box center [83, 174] width 152 height 8
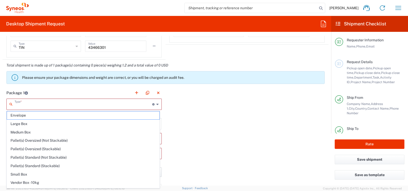
type input "Small Box"
type input "12.25"
type input "11"
type input "1.5"
type input "in"
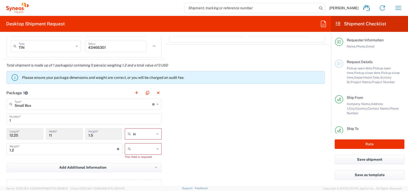
click at [157, 133] on div "in" at bounding box center [143, 133] width 37 height 11
click at [156, 132] on icon at bounding box center [157, 134] width 2 height 8
click at [134, 153] on span "cm" at bounding box center [141, 153] width 35 height 8
type input "31.12"
type input "27.94"
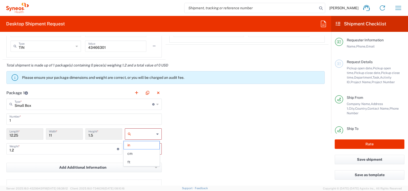
type input "3.81"
type input "cm"
click at [156, 148] on icon at bounding box center [157, 148] width 2 height 8
click at [138, 160] on span "kgs" at bounding box center [141, 160] width 35 height 8
type input "kgs"
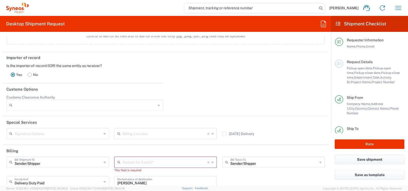
scroll to position [666, 0]
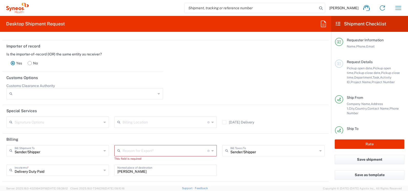
click at [137, 150] on input "text" at bounding box center [164, 149] width 85 height 9
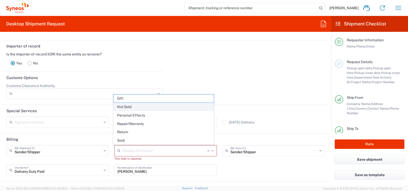
click at [132, 104] on span "Not Sold" at bounding box center [163, 107] width 100 height 8
type input "Not Sold"
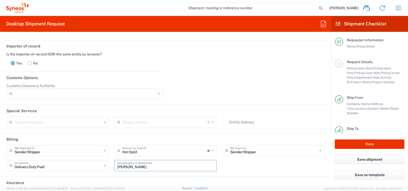
drag, startPoint x: 143, startPoint y: 168, endPoint x: 104, endPoint y: 168, distance: 39.4
click at [104, 168] on div "Sender/[PERSON_NAME] Shipment To Sender/Shipper Recipient Account Third Party A…" at bounding box center [165, 160] width 323 height 30
click at [231, 168] on div "Sender/Shipper Bill Shipment To Sender/Shipper Recipient Account Third Party Ac…" at bounding box center [165, 160] width 323 height 30
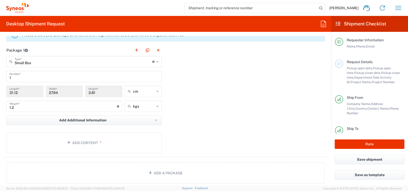
scroll to position [485, 0]
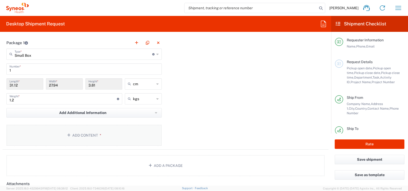
click at [83, 134] on button "Add Content *" at bounding box center [83, 134] width 155 height 21
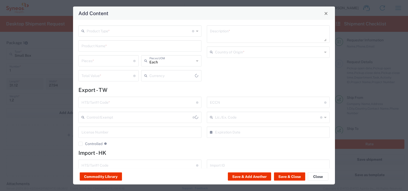
type input "US Dollar"
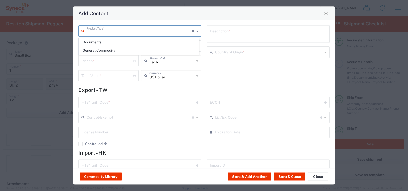
click at [107, 31] on input "text" at bounding box center [139, 30] width 105 height 9
click at [98, 41] on span "Documents" at bounding box center [139, 42] width 120 height 8
type input "Documents"
type input "1"
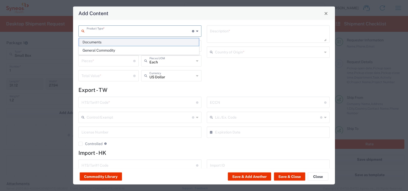
type input "1"
type textarea "Documents"
type input "[GEOGRAPHIC_DATA]"
type input "0000.00.0000"
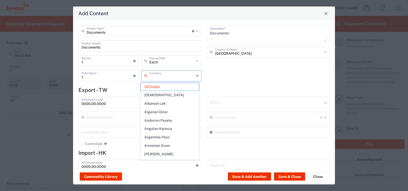
click at [174, 78] on input "text" at bounding box center [171, 75] width 45 height 9
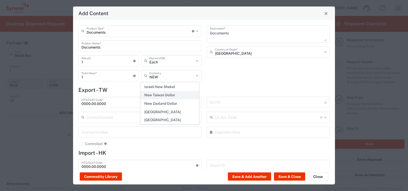
click at [162, 93] on span "New Taiwan Dollar" at bounding box center [170, 95] width 58 height 8
type input "New Taiwan Dollar"
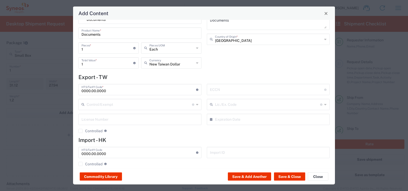
scroll to position [20, 0]
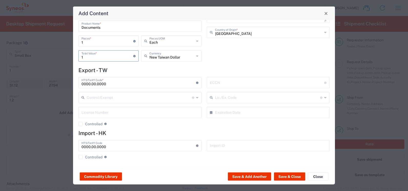
drag, startPoint x: 105, startPoint y: 56, endPoint x: 79, endPoint y: 58, distance: 26.2
click at [79, 58] on div "1 Total Value * Total value of all the pieces" at bounding box center [108, 55] width 60 height 11
type input "3"
type input "500"
click at [262, 176] on button "Save & Close" at bounding box center [289, 176] width 31 height 8
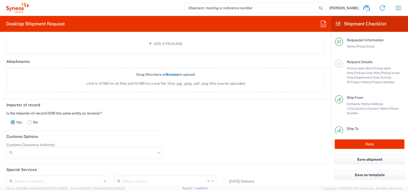
scroll to position [721, 0]
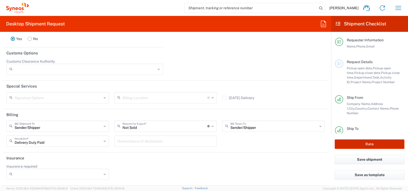
click at [262, 143] on button "Rate" at bounding box center [370, 143] width 70 height 9
type input "BMS 7002809A"
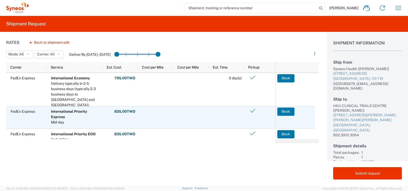
scroll to position [7, 0]
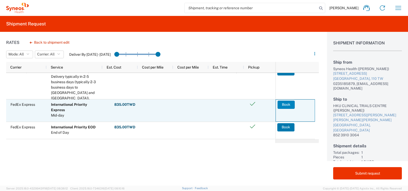
click at [262, 106] on button "Book" at bounding box center [285, 104] width 17 height 8
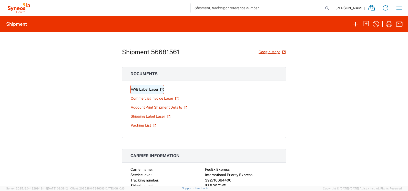
click at [132, 89] on link "AWB Label Laser" at bounding box center [147, 89] width 34 height 9
click at [148, 115] on link "Shipping Label Laser" at bounding box center [150, 116] width 40 height 9
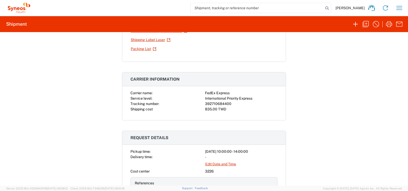
scroll to position [77, 0]
drag, startPoint x: 233, startPoint y: 103, endPoint x: 203, endPoint y: 102, distance: 30.3
click at [205, 102] on div "392710684400" at bounding box center [241, 102] width 72 height 5
copy div "392710684400"
drag, startPoint x: 331, startPoint y: 134, endPoint x: 300, endPoint y: 82, distance: 60.9
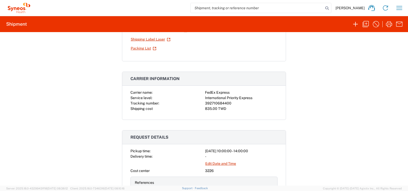
click at [262, 134] on div "Shipment 56681561 Google Maps Documents AWB Label Laser Commercial Invoice Lase…" at bounding box center [204, 108] width 408 height 153
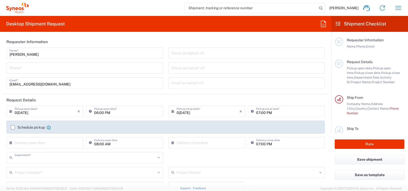
type input "3226"
type input "[GEOGRAPHIC_DATA]"
type input "Taiwan Syneos Health Company L"
click at [112, 66] on input "tel" at bounding box center [84, 67] width 150 height 9
type input "0235185879"
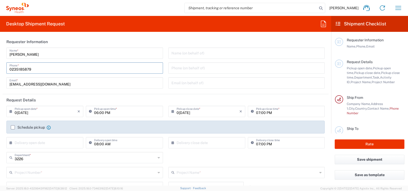
type input "[EMAIL_ADDRESS][DOMAIN_NAME]"
type input "7002809A"
type input "BMS 7002809A"
type input "0235185879"
type input "HKU CLINICAL TRIALS CENTRE"
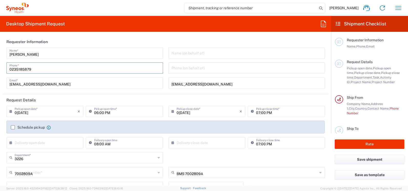
type input "[STREET_ADDRESS][PERSON_NAME],"
type input "Kennedy Town"
type input "Hong Kong"
type input "Hong Kong SAR China"
type input "Ms. Brenda LUI"
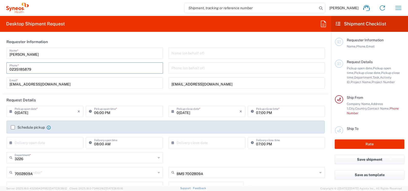
type input "852 3910 3064"
type input "Small Box"
type input "1"
type input "31.12"
type input "27.94"
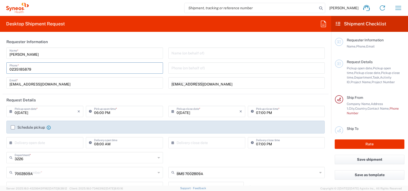
type input "3.81"
type input "cm"
type input "1.2"
type input "kgs"
type input "Sender/Shipper"
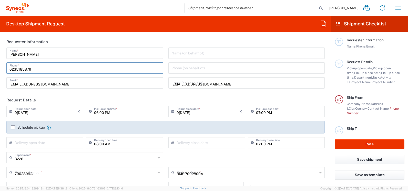
type input "Not Sold"
type input "Sender/Shipper"
type input "Delivery Duty Paid"
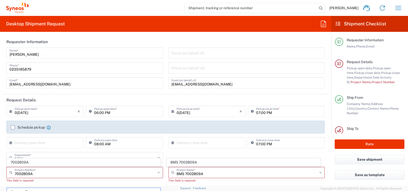
click at [78, 85] on input "[EMAIL_ADDRESS][DOMAIN_NAME]" at bounding box center [84, 82] width 150 height 9
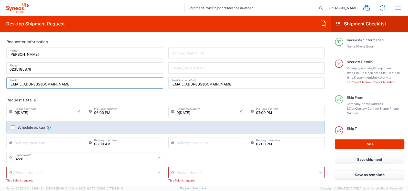
click at [155, 95] on header "Request Details" at bounding box center [166, 100] width 326 height 12
click at [102, 113] on input "06:00 PM" at bounding box center [127, 110] width 66 height 9
click at [48, 111] on input "[DATE]" at bounding box center [46, 110] width 63 height 9
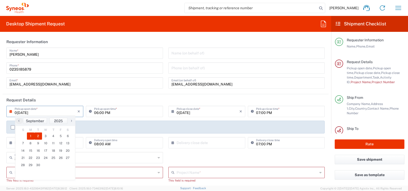
click at [36, 136] on span "2" at bounding box center [38, 135] width 8 height 7
type input "[DATE]"
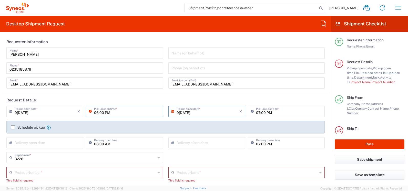
click at [99, 114] on input "06:00 PM" at bounding box center [127, 110] width 66 height 9
click at [102, 112] on input "10:00 PM" at bounding box center [127, 110] width 66 height 9
click at [105, 112] on input "10:00 PM" at bounding box center [127, 110] width 66 height 9
type input "10:00 AM"
click at [177, 112] on input "[DATE]" at bounding box center [207, 110] width 63 height 9
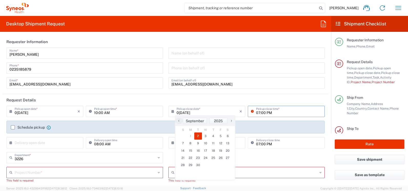
click at [256, 109] on input "07:00 PM" at bounding box center [289, 110] width 66 height 9
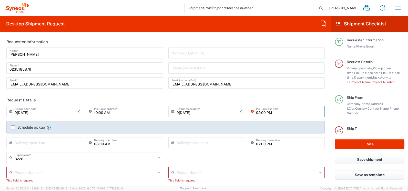
type input "02:00 PM"
click at [16, 125] on label "Schedule pickup" at bounding box center [28, 127] width 34 height 4
click at [13, 127] on input "Schedule pickup" at bounding box center [13, 127] width 0 height 0
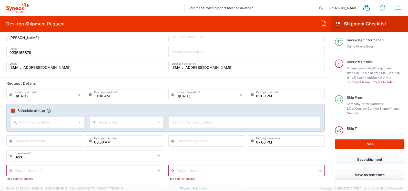
scroll to position [26, 0]
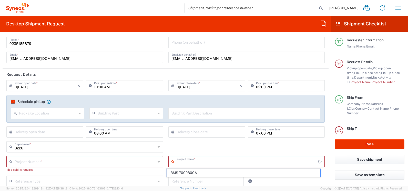
click at [201, 162] on input "text" at bounding box center [247, 160] width 142 height 9
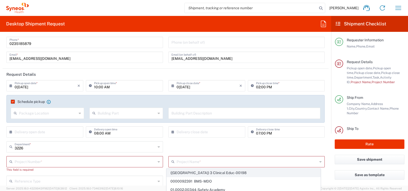
click at [197, 172] on span "([GEOGRAPHIC_DATA]) 3 Clinical Educ-00198" at bounding box center [243, 173] width 153 height 8
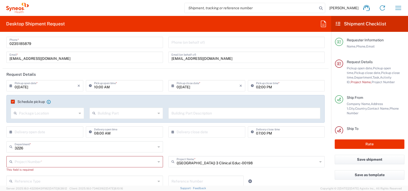
type input "([GEOGRAPHIC_DATA]) 3 Clinical Educ-00198"
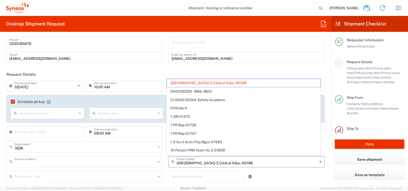
type input "400000198"
drag, startPoint x: 231, startPoint y: 162, endPoint x: 159, endPoint y: 163, distance: 72.0
click at [159, 163] on div "400000198 Project Number * 400000198 **6183 DEPARTMENTAL EXPENSE #C2015019517 J…" at bounding box center [165, 163] width 323 height 15
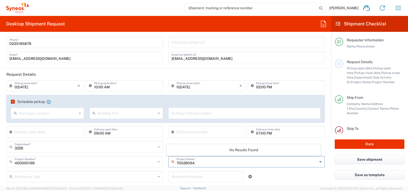
drag, startPoint x: 200, startPoint y: 163, endPoint x: 174, endPoint y: 162, distance: 26.1
click at [174, 162] on div "7002809A Project Name *" at bounding box center [246, 161] width 156 height 11
click at [216, 163] on input "7002809A" at bounding box center [246, 160] width 141 height 9
drag, startPoint x: 254, startPoint y: 160, endPoint x: 259, endPoint y: 161, distance: 5.5
click at [183, 161] on input "7002809A" at bounding box center [246, 160] width 141 height 9
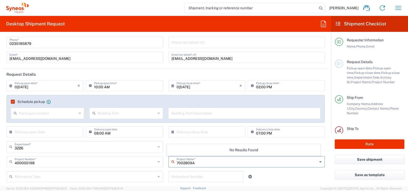
type input "7002809A"
click at [315, 162] on div "7002809A Project Name *" at bounding box center [246, 161] width 156 height 11
click at [214, 163] on input "7002809A" at bounding box center [246, 160] width 141 height 9
drag, startPoint x: 196, startPoint y: 163, endPoint x: 169, endPoint y: 163, distance: 27.9
click at [169, 163] on div "7002809A Project Name *" at bounding box center [246, 161] width 156 height 11
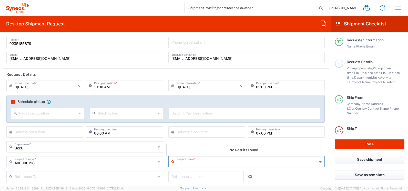
drag, startPoint x: 286, startPoint y: 178, endPoint x: 271, endPoint y: 175, distance: 15.4
click at [286, 177] on div "Reference Type Account Type Activity ID Airline Appointment Number ASN Batch Re…" at bounding box center [165, 178] width 323 height 15
type input "([GEOGRAPHIC_DATA]) 3 Clinical Educ-00198"
click at [234, 161] on input "text" at bounding box center [246, 160] width 141 height 9
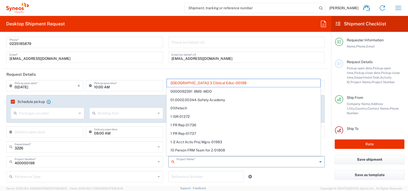
click at [176, 164] on input "text" at bounding box center [246, 160] width 141 height 9
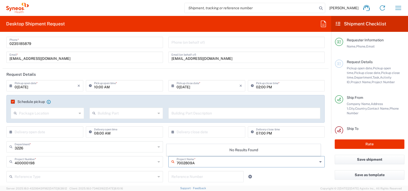
click at [196, 163] on input "7002809A" at bounding box center [246, 160] width 141 height 9
click at [202, 162] on input "7002809A" at bounding box center [246, 160] width 141 height 9
drag, startPoint x: 202, startPoint y: 162, endPoint x: 192, endPoint y: 162, distance: 9.5
click at [192, 162] on input "7002809A" at bounding box center [246, 160] width 141 height 9
type input "7002809A"
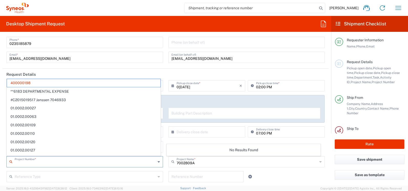
drag, startPoint x: 41, startPoint y: 164, endPoint x: 13, endPoint y: 162, distance: 28.0
click at [13, 162] on div "Project Number *" at bounding box center [84, 161] width 156 height 11
click at [28, 84] on span "400000198" at bounding box center [83, 83] width 153 height 8
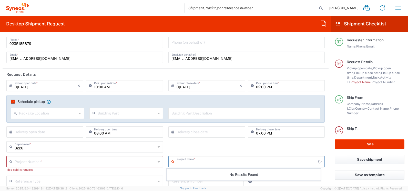
click at [181, 160] on input "text" at bounding box center [247, 160] width 142 height 9
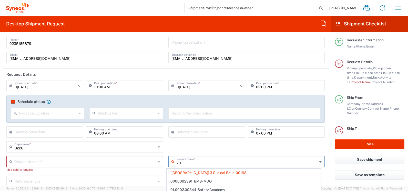
type input "700"
type input "400000198"
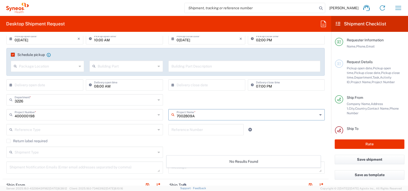
scroll to position [77, 0]
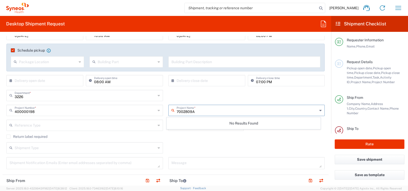
type input "7002809A"
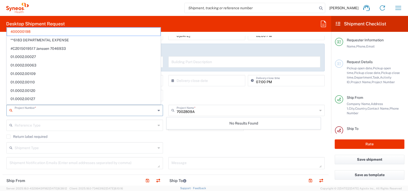
drag, startPoint x: 15, startPoint y: 111, endPoint x: 31, endPoint y: 111, distance: 16.1
click at [31, 111] on input "text" at bounding box center [85, 109] width 141 height 9
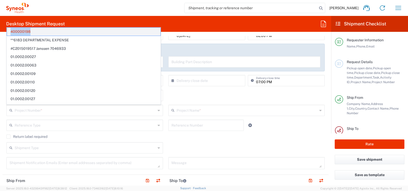
drag, startPoint x: 34, startPoint y: 30, endPoint x: 10, endPoint y: 31, distance: 24.1
click at [10, 31] on span "400000198" at bounding box center [83, 32] width 153 height 8
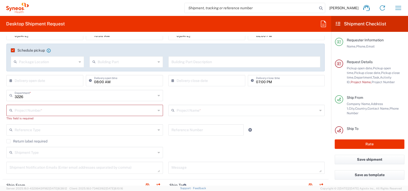
click at [199, 110] on input "text" at bounding box center [246, 109] width 141 height 9
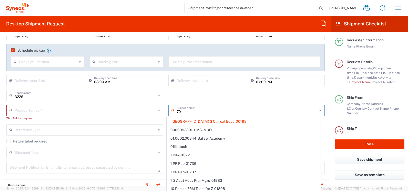
type input "700"
type input "400000198"
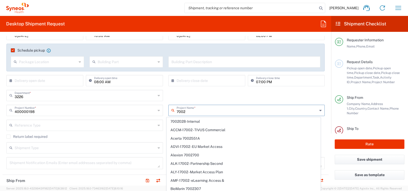
type input "7002"
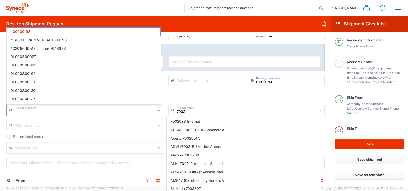
click at [21, 112] on input "text" at bounding box center [85, 109] width 141 height 9
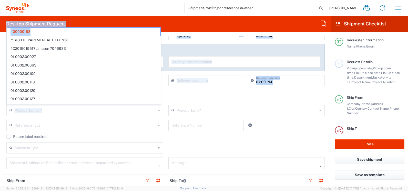
drag, startPoint x: 35, startPoint y: 29, endPoint x: -1, endPoint y: 32, distance: 35.7
click at [0, 32] on html "[PERSON_NAME] Home Shipment estimator Shipment tracking Desktop shipment reques…" at bounding box center [204, 95] width 408 height 191
type input "400000198"
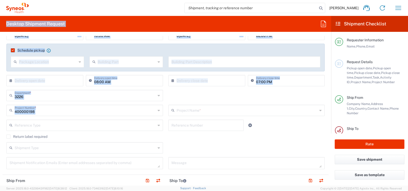
click at [48, 114] on div "400000198 Project Number *" at bounding box center [84, 110] width 156 height 11
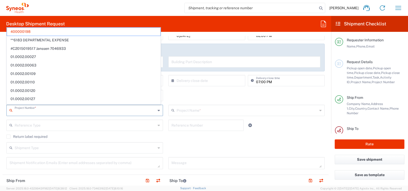
drag, startPoint x: 181, startPoint y: 145, endPoint x: 165, endPoint y: 142, distance: 16.7
click at [181, 145] on div "Shipment Type Batch Regular" at bounding box center [165, 149] width 323 height 15
type input "400000198"
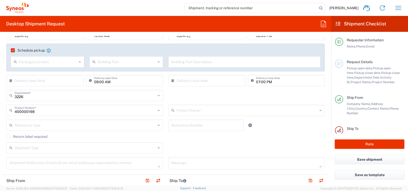
click at [75, 137] on agx-checkbox-control "Return label required" at bounding box center [165, 136] width 318 height 4
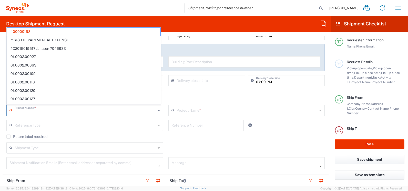
click at [29, 108] on input "text" at bounding box center [85, 109] width 141 height 9
click at [29, 31] on span "400000198" at bounding box center [83, 32] width 153 height 8
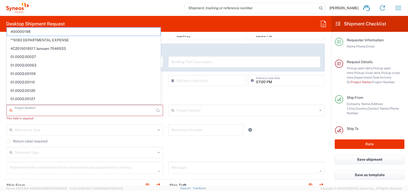
click at [19, 111] on input "text" at bounding box center [86, 109] width 142 height 9
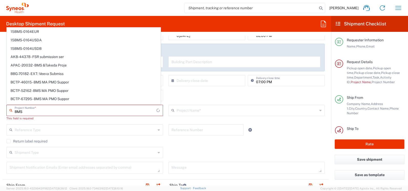
type input "BMS"
click at [202, 115] on div "Project Name *" at bounding box center [246, 110] width 156 height 11
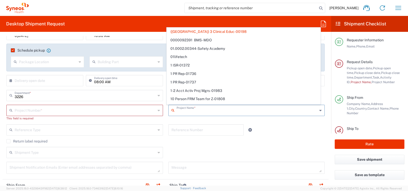
click at [185, 113] on input "text" at bounding box center [246, 109] width 141 height 9
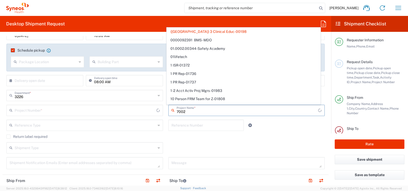
type input "70028"
type input "400000198"
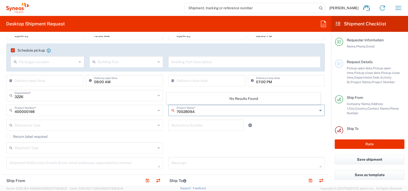
click at [195, 111] on input "7002809A" at bounding box center [246, 109] width 141 height 9
type input "7002809A"
click at [154, 111] on div "400000198 Project Number *" at bounding box center [84, 110] width 156 height 11
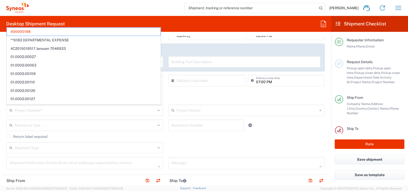
click at [158, 111] on icon at bounding box center [159, 110] width 2 height 8
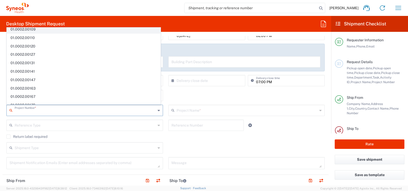
scroll to position [0, 0]
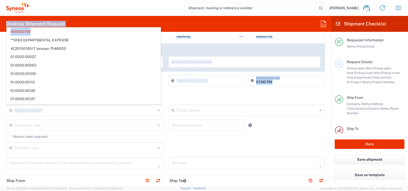
drag, startPoint x: 33, startPoint y: 33, endPoint x: 5, endPoint y: 31, distance: 28.0
click at [5, 31] on div "Desktop Shipment Request Requester Information Linda Lin Name * 0235185879 Phon…" at bounding box center [165, 100] width 331 height 169
type input "400000198"
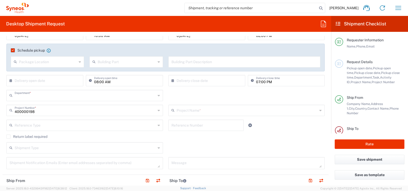
click at [38, 97] on input "text" at bounding box center [85, 94] width 141 height 9
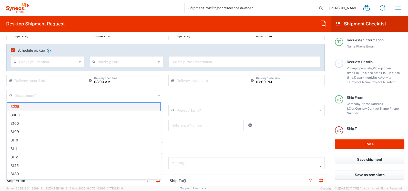
click at [30, 108] on span "3226" at bounding box center [83, 106] width 153 height 8
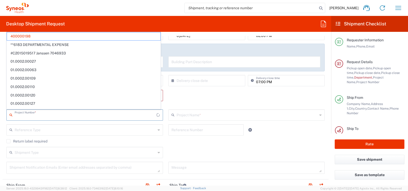
click at [40, 117] on input "text" at bounding box center [86, 114] width 142 height 9
click at [27, 36] on span "400000198" at bounding box center [83, 36] width 153 height 8
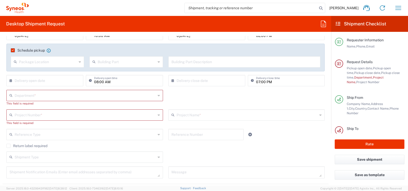
click at [55, 98] on input "text" at bounding box center [85, 94] width 141 height 9
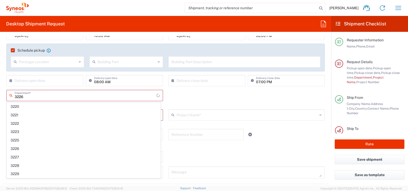
type input "3226"
drag, startPoint x: 173, startPoint y: 157, endPoint x: 182, endPoint y: 143, distance: 16.8
click at [173, 156] on div "Shipment Type Batch Regular" at bounding box center [165, 158] width 323 height 15
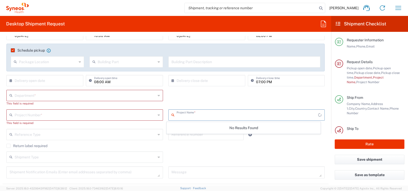
click at [210, 116] on input "text" at bounding box center [247, 114] width 142 height 9
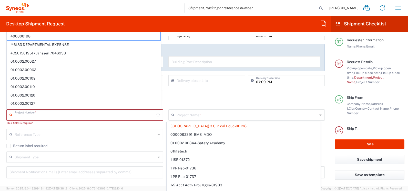
click at [55, 111] on input "text" at bounding box center [86, 114] width 142 height 9
type input "([GEOGRAPHIC_DATA]) 3 Clinical Educ-00198"
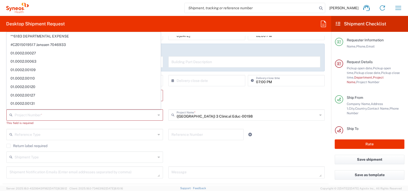
drag, startPoint x: 239, startPoint y: 91, endPoint x: 240, endPoint y: 97, distance: 5.7
click at [240, 93] on div "Department * 3226 This field is required" at bounding box center [165, 99] width 323 height 19
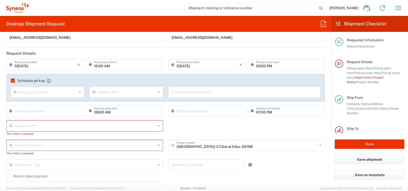
scroll to position [51, 0]
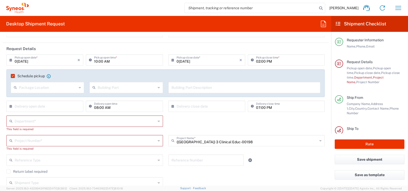
click at [34, 119] on input "text" at bounding box center [85, 120] width 141 height 9
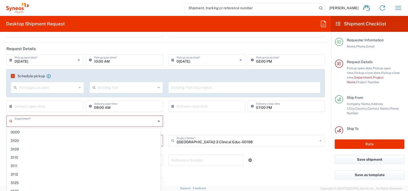
click at [23, 121] on input "text" at bounding box center [85, 120] width 141 height 9
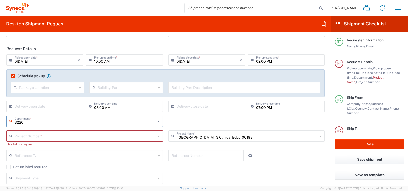
type input "3226"
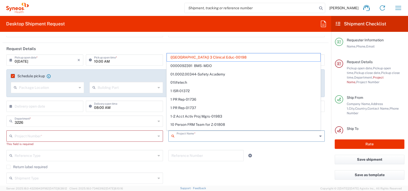
click at [237, 137] on input "text" at bounding box center [246, 135] width 141 height 9
click at [230, 54] on span "([GEOGRAPHIC_DATA]) 3 Clinical Educ-00198" at bounding box center [243, 57] width 153 height 8
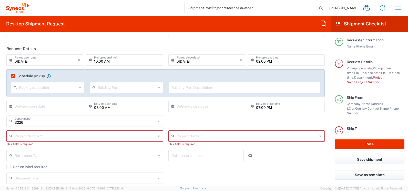
click at [46, 157] on input "text" at bounding box center [85, 154] width 141 height 9
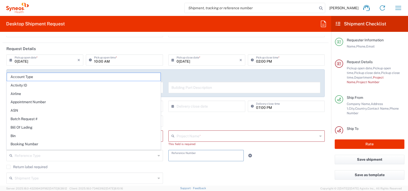
click at [190, 159] on input "text" at bounding box center [205, 154] width 69 height 9
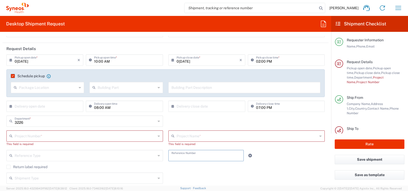
click at [176, 171] on div "Return label required" at bounding box center [165, 168] width 318 height 8
click at [177, 135] on input "text" at bounding box center [246, 135] width 141 height 9
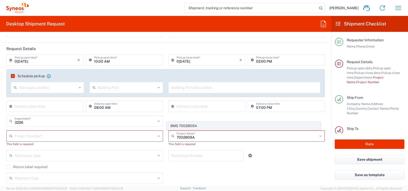
click at [196, 126] on span "BMS 7002809A" at bounding box center [243, 126] width 153 height 8
type input "BMS 7002809A"
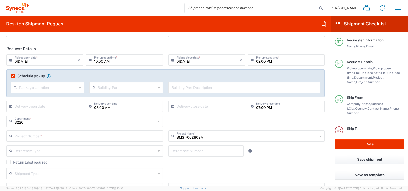
type input "7002809A"
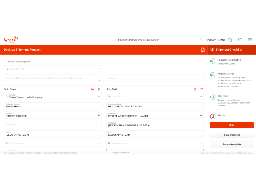
scroll to position [179, 0]
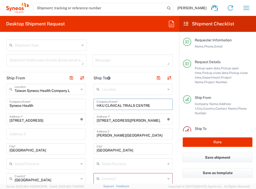
drag, startPoint x: 144, startPoint y: 104, endPoint x: 152, endPoint y: 105, distance: 8.0
click at [151, 106] on input "HKU CLINICAL TRIALS CENTRE" at bounding box center [133, 103] width 73 height 9
click at [152, 105] on input "HKU CLINICAL TRIALS CENTRE" at bounding box center [133, 103] width 73 height 9
drag, startPoint x: 94, startPoint y: 105, endPoint x: 154, endPoint y: 107, distance: 60.0
click at [154, 107] on div "HKU CLINICAL TRIALS CENTRE Company Name *" at bounding box center [132, 103] width 79 height 11
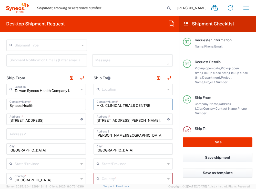
drag, startPoint x: 154, startPoint y: 105, endPoint x: 94, endPoint y: 103, distance: 60.2
paste input "Department of Medicine Queen Mary Hospital"
type input "Department of Medicine Queen Mary Hospital"
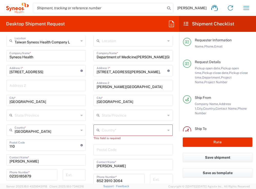
scroll to position [256, 0]
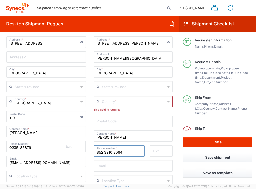
drag, startPoint x: 126, startPoint y: 151, endPoint x: 91, endPoint y: 151, distance: 35.1
click at [91, 151] on div "852 3910 3064 Phone Number *" at bounding box center [119, 152] width 56 height 15
paste input "2255 1661"
type input "852 2255 1661"
click at [124, 135] on input "Ms. Brenda LUI" at bounding box center [133, 135] width 73 height 9
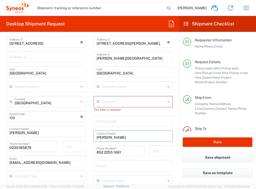
drag, startPoint x: 124, startPoint y: 135, endPoint x: 93, endPoint y: 134, distance: 30.8
click at [93, 134] on div "Ms. Brenda LUI Contact Name *" at bounding box center [132, 135] width 79 height 11
paste input "Christie L"
type input "Ms. Christie LI"
click at [134, 102] on input "text" at bounding box center [134, 101] width 64 height 9
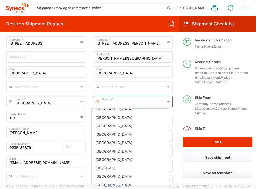
scroll to position [820, 0]
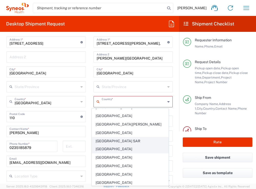
click at [122, 137] on span "[GEOGRAPHIC_DATA] SAR [GEOGRAPHIC_DATA]" at bounding box center [130, 145] width 76 height 16
type input "[GEOGRAPHIC_DATA] SAR [GEOGRAPHIC_DATA]"
type input "Sender/Shipper"
type input "Delivery Duty Paid"
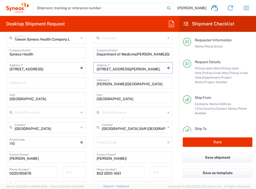
scroll to position [0, 20]
drag, startPoint x: 95, startPoint y: 67, endPoint x: 175, endPoint y: 69, distance: 79.4
click at [175, 69] on form "Requester Information Linda Lin Name * 0235185879 Phone * dairung.lin@syneoshea…" at bounding box center [89, 109] width 179 height 147
paste input "Room K4S,4/F, Block K,Department of Medicine"
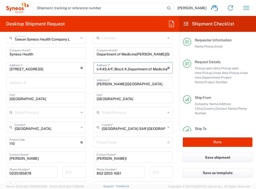
type input "Room K4S,4/F, Block K, Department of Medicine"
type input "[PERSON_NAME][GEOGRAPHIC_DATA],[STREET_ADDRESS]"
type input "Vivian WY Chan"
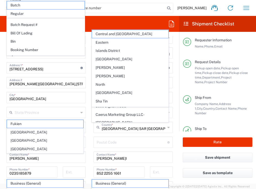
scroll to position [282, 0]
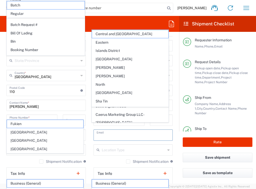
click at [137, 134] on input "text" at bounding box center [133, 134] width 73 height 9
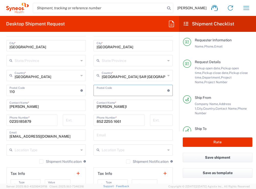
click at [97, 89] on input "undefined" at bounding box center [132, 89] width 71 height 9
click at [97, 122] on input "852 2255 1661" at bounding box center [119, 119] width 45 height 9
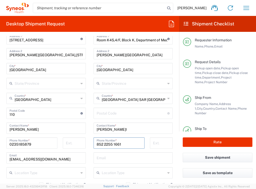
scroll to position [231, 0]
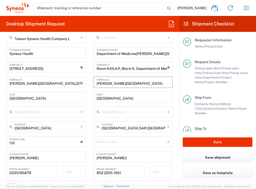
drag, startPoint x: 124, startPoint y: 83, endPoint x: 85, endPoint y: 83, distance: 38.9
click at [85, 83] on div "Ship From [GEOGRAPHIC_DATA] Syneos Health Company L Location [GEOGRAPHIC_DATA] …" at bounding box center [90, 142] width 174 height 244
paste input "Queen Mary Hospital,102 Pokfulam Rd."
type input "Queen Mary Hospital,102 Pokfulam Rd."
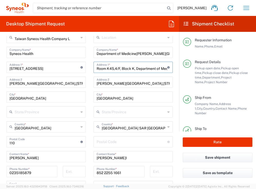
click at [112, 68] on input "Room K4S,4/F, Block K, Department of Medicine" at bounding box center [132, 66] width 71 height 9
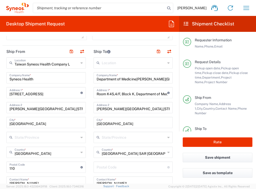
scroll to position [205, 0]
click at [153, 93] on input "Room K4S,4/F, Block K, Department of Medicine" at bounding box center [132, 92] width 71 height 9
click at [100, 109] on input "Queen Mary Hospital,102 Pokfulam Rd." at bounding box center [133, 107] width 73 height 9
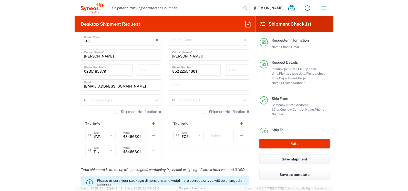
scroll to position [333, 0]
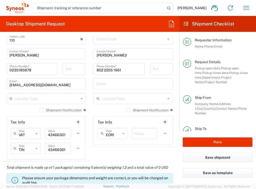
drag, startPoint x: 132, startPoint y: 82, endPoint x: 158, endPoint y: 44, distance: 46.1
click at [132, 82] on input "text" at bounding box center [133, 83] width 73 height 9
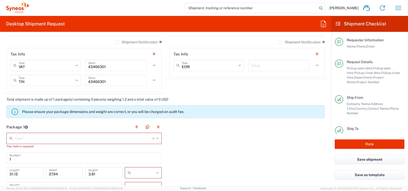
scroll to position [410, 0]
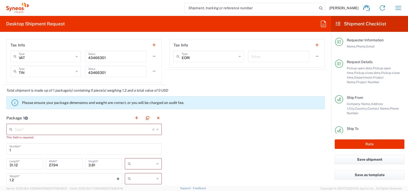
click at [34, 128] on input "text" at bounding box center [84, 128] width 138 height 9
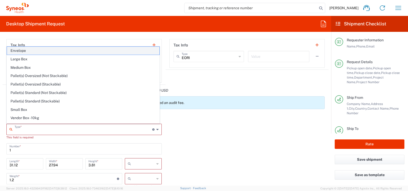
click at [34, 51] on span "Envelope" at bounding box center [83, 51] width 152 height 8
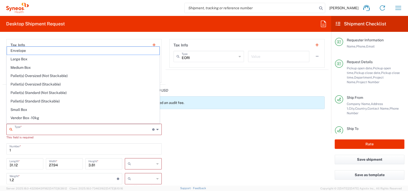
type input "Envelope"
type input "9.5"
type input "12.5"
type input "0.25"
type input "in"
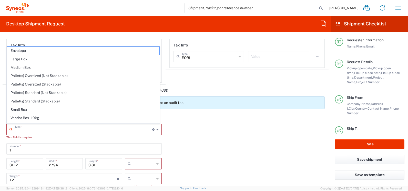
type input "0.45"
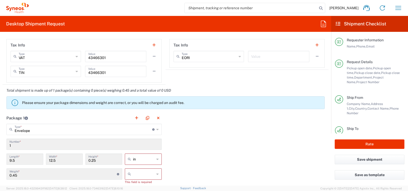
scroll to position [462, 0]
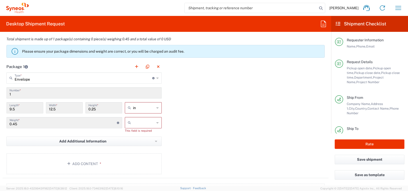
click at [156, 107] on icon at bounding box center [157, 107] width 2 height 8
click at [136, 127] on span "cm" at bounding box center [141, 127] width 35 height 8
type input "24.13"
type input "31.75"
type input "0.64"
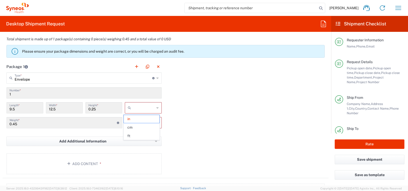
type input "cm"
click at [146, 122] on input "text" at bounding box center [144, 122] width 22 height 8
click at [134, 135] on span "kgs" at bounding box center [141, 134] width 35 height 8
type input "kgs"
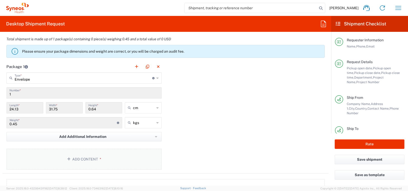
click at [75, 159] on button "Add Content *" at bounding box center [83, 158] width 155 height 21
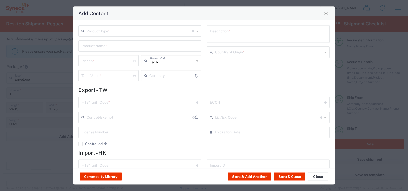
type input "US Dollar"
click at [129, 30] on input "text" at bounding box center [139, 30] width 105 height 9
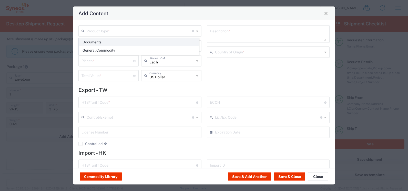
click at [102, 42] on span "Documents" at bounding box center [139, 42] width 120 height 8
type input "Documents"
type input "1"
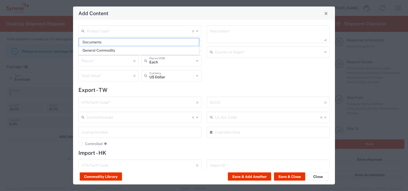
type textarea "Documents"
type input "[GEOGRAPHIC_DATA]"
type input "0000.00.0000"
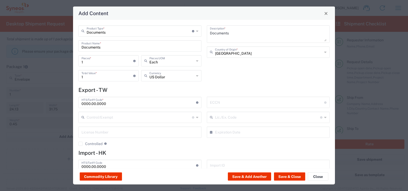
click at [173, 75] on input "US Dollar" at bounding box center [171, 75] width 45 height 9
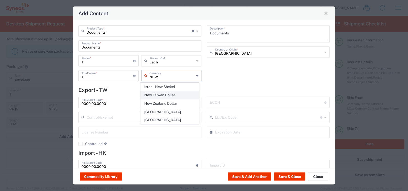
click at [171, 95] on span "New Taiwan Dollar" at bounding box center [170, 95] width 58 height 8
type input "New Taiwan Dollar"
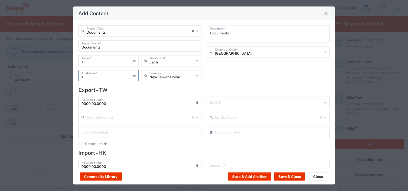
click at [90, 78] on input "1" at bounding box center [107, 75] width 52 height 9
type input "100"
click at [253, 175] on button "Save & Add Another" at bounding box center [249, 176] width 43 height 8
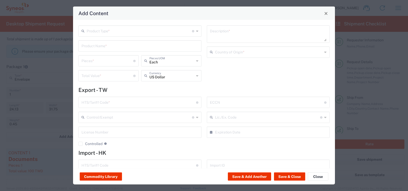
click at [106, 31] on input "text" at bounding box center [139, 30] width 105 height 9
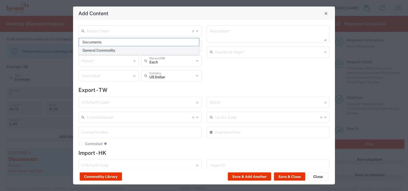
click at [100, 51] on span "General Commodity" at bounding box center [139, 50] width 120 height 8
type input "General Commodity"
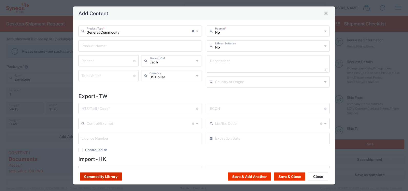
click at [100, 175] on button "Commodity Library" at bounding box center [101, 176] width 42 height 8
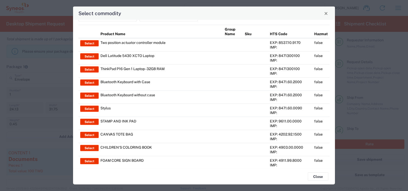
scroll to position [0, 0]
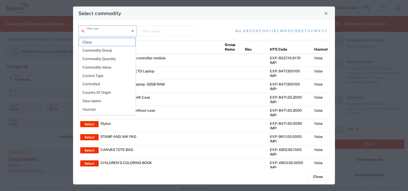
click at [108, 32] on input "text" at bounding box center [108, 30] width 43 height 9
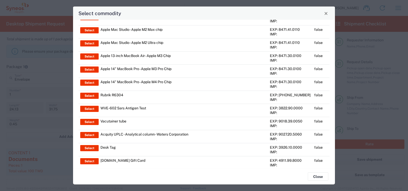
scroll to position [1214, 0]
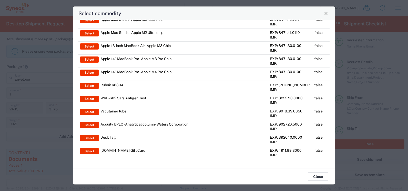
type input "CD"
drag, startPoint x: 317, startPoint y: 176, endPoint x: 285, endPoint y: 162, distance: 34.5
click at [317, 176] on button "Close" at bounding box center [318, 176] width 20 height 8
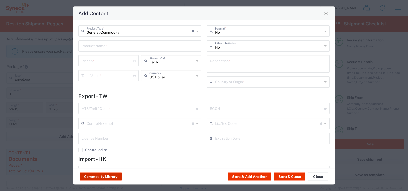
click at [100, 173] on button "Commodity Library" at bounding box center [101, 176] width 42 height 8
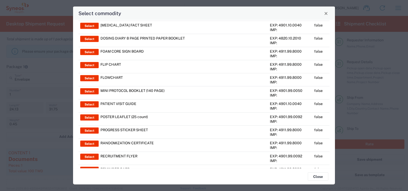
scroll to position [0, 0]
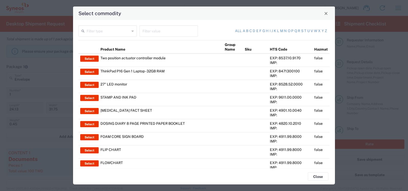
click at [133, 29] on icon at bounding box center [132, 31] width 2 height 8
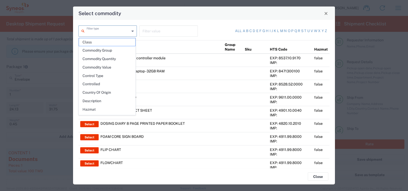
click at [179, 30] on input "text" at bounding box center [168, 30] width 52 height 9
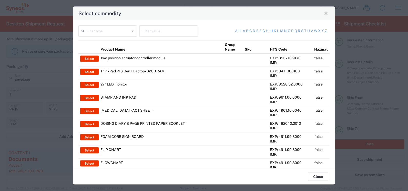
click at [132, 30] on icon at bounding box center [132, 31] width 2 height 8
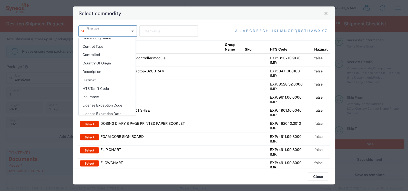
scroll to position [35, 0]
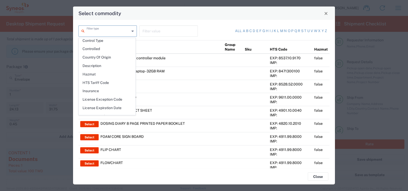
drag, startPoint x: 163, startPoint y: 94, endPoint x: 173, endPoint y: 92, distance: 10.4
click at [163, 94] on td "STAMP AND INK PAD" at bounding box center [161, 99] width 124 height 13
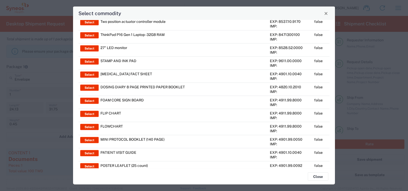
scroll to position [0, 0]
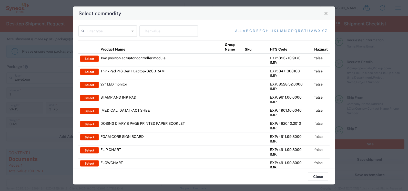
click at [131, 32] on icon at bounding box center [132, 31] width 2 height 8
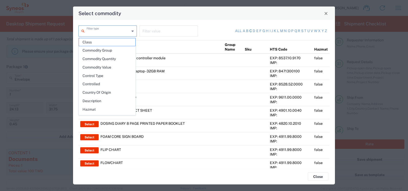
click at [249, 30] on link "c" at bounding box center [250, 30] width 3 height 5
type input "Product Name"
type input "c"
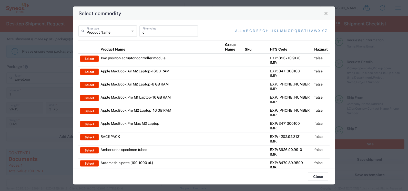
click at [132, 30] on icon at bounding box center [132, 31] width 2 height 8
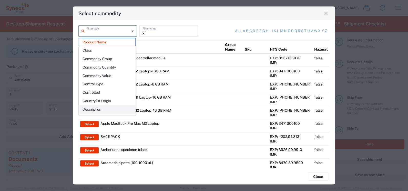
click at [110, 108] on span "Description" at bounding box center [107, 109] width 56 height 8
type input "Description"
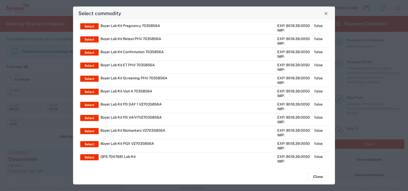
scroll to position [1209, 0]
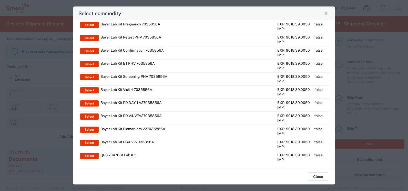
click at [323, 177] on button "Close" at bounding box center [318, 176] width 20 height 8
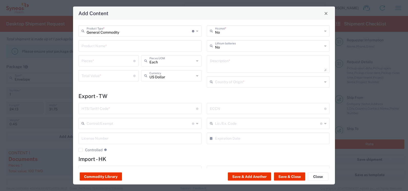
type input "General Commodity"
drag, startPoint x: 124, startPoint y: 33, endPoint x: 81, endPoint y: 33, distance: 43.0
click at [81, 33] on div "General Commodity Product Type * Document: Paper document generated internally …" at bounding box center [139, 30] width 123 height 11
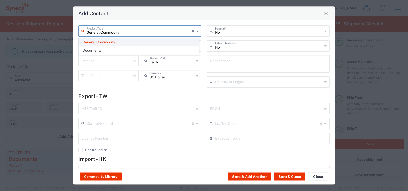
click at [103, 43] on span "General Commodity" at bounding box center [139, 42] width 120 height 8
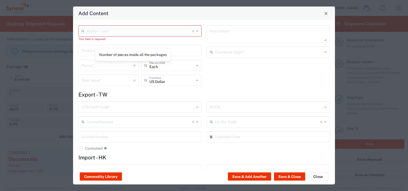
click at [114, 29] on input "text" at bounding box center [139, 30] width 105 height 9
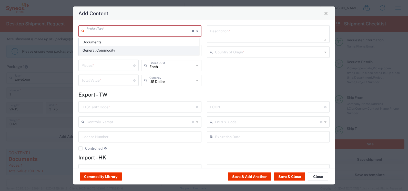
click at [100, 51] on span "General Commodity" at bounding box center [139, 50] width 120 height 8
type input "General Commodity"
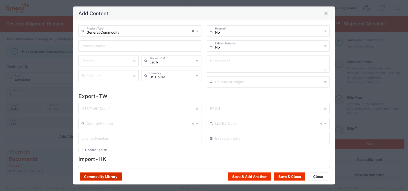
click at [103, 176] on button "Commodity Library" at bounding box center [101, 176] width 42 height 8
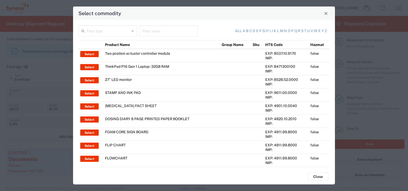
click at [86, 31] on icon at bounding box center [83, 31] width 5 height 8
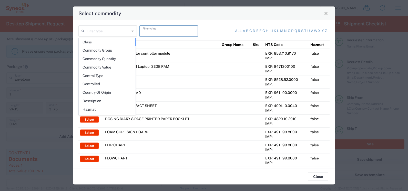
click at [147, 33] on input "text" at bounding box center [168, 30] width 52 height 9
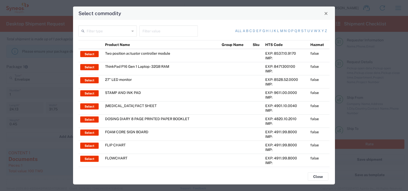
click at [132, 31] on icon at bounding box center [132, 31] width 2 height 8
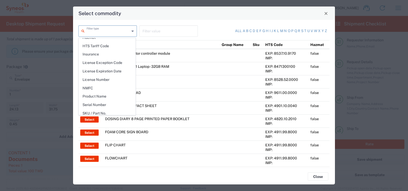
scroll to position [74, 0]
click at [156, 28] on input "text" at bounding box center [168, 30] width 52 height 9
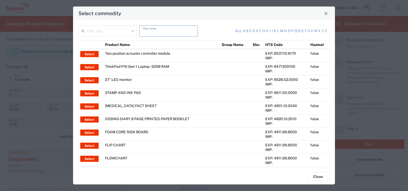
click at [155, 31] on input "text" at bounding box center [168, 30] width 52 height 9
type input "D"
type input "disc"
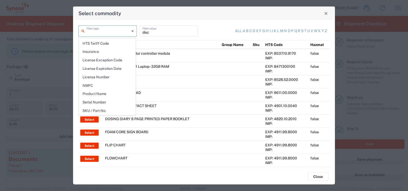
click at [103, 33] on input "text" at bounding box center [108, 30] width 43 height 9
click at [171, 34] on input "disc" at bounding box center [168, 30] width 52 height 9
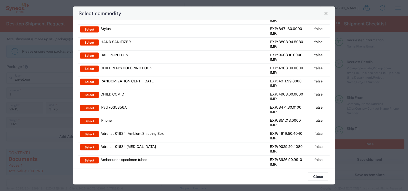
scroll to position [650, 0]
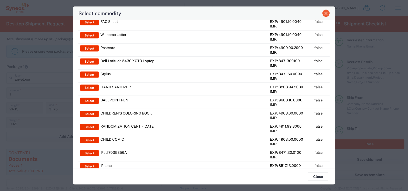
click at [326, 13] on span "Close" at bounding box center [326, 14] width 4 height 4
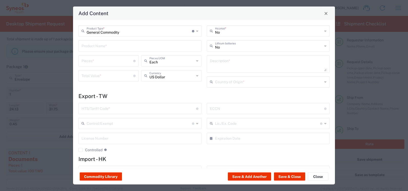
type input "General Commodity"
click at [134, 33] on input "General Commodity" at bounding box center [139, 30] width 105 height 9
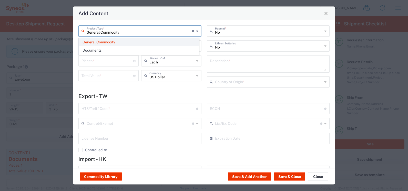
click at [114, 43] on span "General Commodity" at bounding box center [139, 42] width 120 height 8
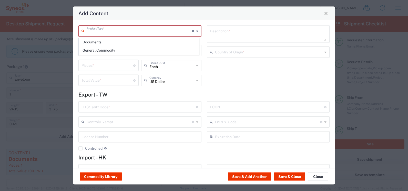
click at [97, 30] on input "text" at bounding box center [139, 30] width 105 height 9
click at [92, 49] on span "General Commodity" at bounding box center [139, 50] width 120 height 8
type input "General Commodity"
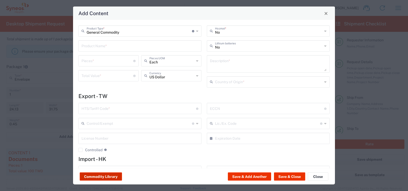
click at [111, 177] on button "Commodity Library" at bounding box center [101, 176] width 42 height 8
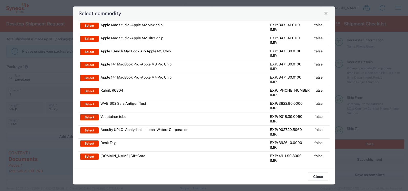
scroll to position [1214, 0]
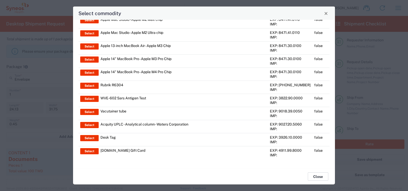
click at [319, 175] on button "Close" at bounding box center [318, 176] width 20 height 8
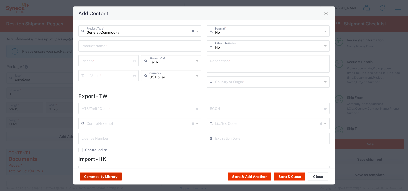
click at [105, 174] on button "Commodity Library" at bounding box center [101, 176] width 42 height 8
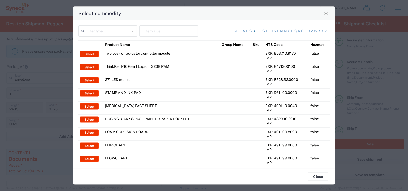
click at [253, 31] on link "d" at bounding box center [254, 30] width 3 height 5
type input "Product Name"
type input "d"
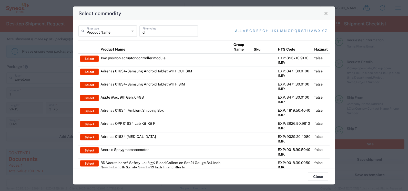
click at [235, 31] on link "All" at bounding box center [238, 30] width 7 height 5
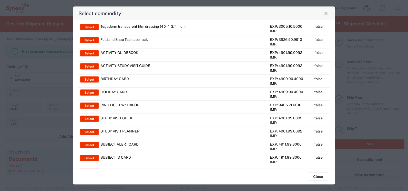
scroll to position [317, 0]
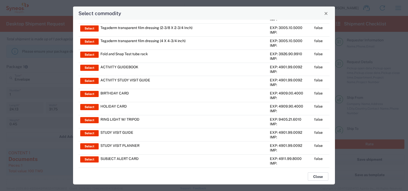
click at [317, 179] on button "Close" at bounding box center [318, 176] width 20 height 8
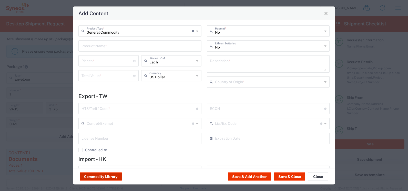
click at [105, 175] on button "Commodity Library" at bounding box center [101, 176] width 42 height 8
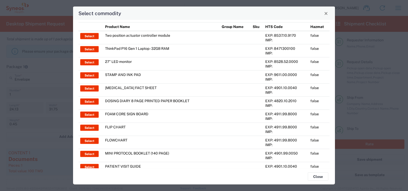
scroll to position [0, 0]
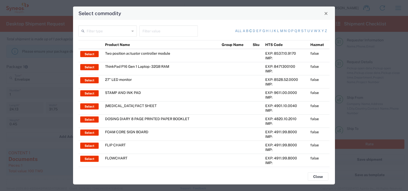
click at [249, 31] on link "c" at bounding box center [250, 30] width 3 height 5
type input "Product Name"
type input "c"
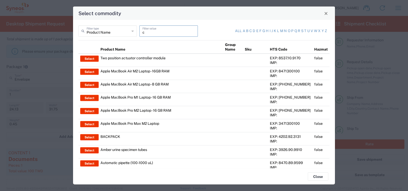
click at [167, 34] on input "c" at bounding box center [168, 30] width 52 height 9
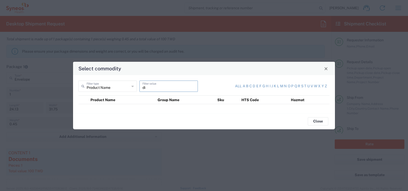
type input "d"
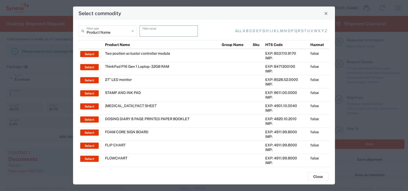
click at [129, 33] on div "Product Name Filter type" at bounding box center [107, 30] width 58 height 11
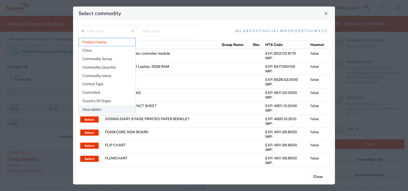
click at [106, 108] on span "Description" at bounding box center [107, 109] width 56 height 8
type input "Description"
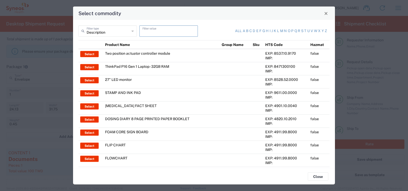
click at [167, 32] on input "text" at bounding box center [168, 30] width 52 height 9
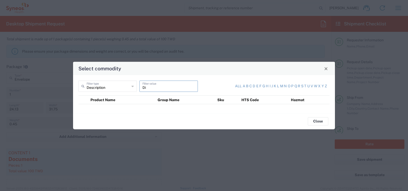
type input "D"
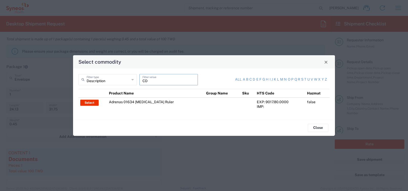
type input "C"
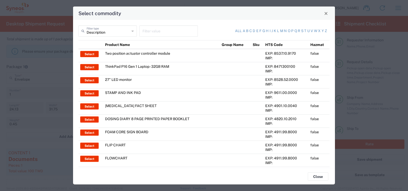
click at [132, 31] on icon at bounding box center [132, 31] width 2 height 8
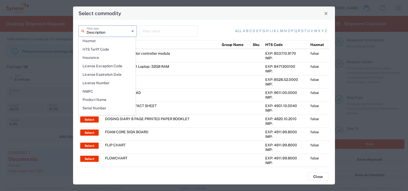
scroll to position [74, 0]
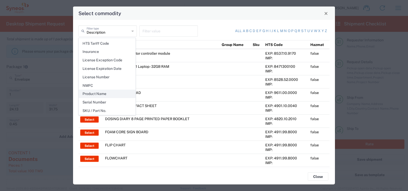
click at [102, 92] on span "Product Name" at bounding box center [107, 94] width 56 height 8
type input "Product Name"
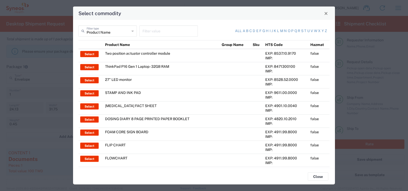
click at [165, 32] on input "text" at bounding box center [168, 30] width 52 height 9
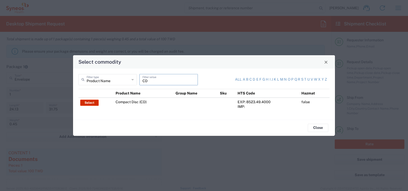
type input "CD"
click at [82, 103] on button "Select" at bounding box center [89, 102] width 18 height 6
type input "Compact Disc (CD)"
type input "1"
type input "2"
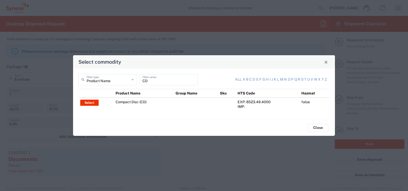
type textarea "Business correspondence on a compact disc"
type input "[GEOGRAPHIC_DATA]"
type input "8523.49.4000"
type input "BIS"
type input "EAR99"
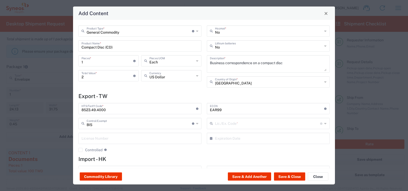
type input "NLR - No License Required"
click at [324, 83] on icon at bounding box center [325, 82] width 2 height 8
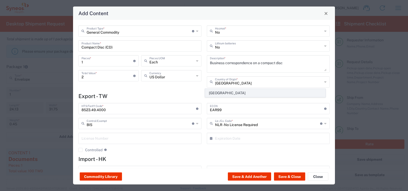
click at [213, 93] on span "[GEOGRAPHIC_DATA]" at bounding box center [265, 93] width 120 height 8
type input "[GEOGRAPHIC_DATA]"
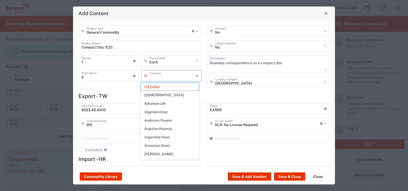
click at [166, 75] on input "text" at bounding box center [171, 75] width 45 height 9
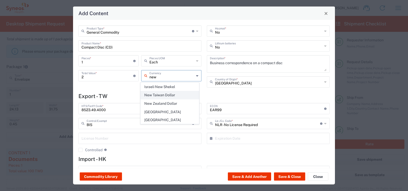
click at [178, 94] on span "New Taiwan Dollar" at bounding box center [170, 95] width 58 height 8
type input "New Taiwan Dollar"
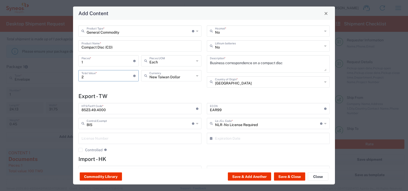
click at [84, 77] on input "2" at bounding box center [107, 75] width 52 height 9
type input "100"
click at [293, 176] on button "Save & Close" at bounding box center [289, 176] width 31 height 8
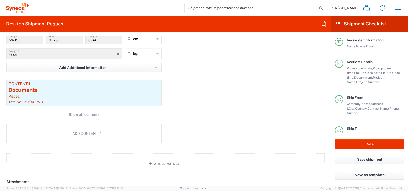
scroll to position [538, 0]
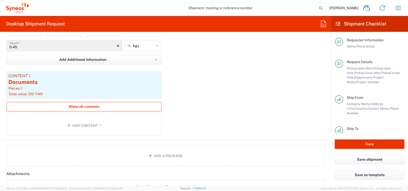
click at [80, 105] on span "Show all contents" at bounding box center [84, 106] width 31 height 5
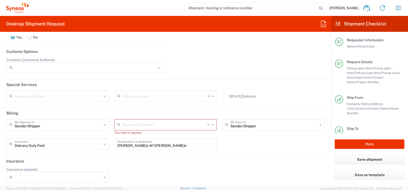
scroll to position [768, 0]
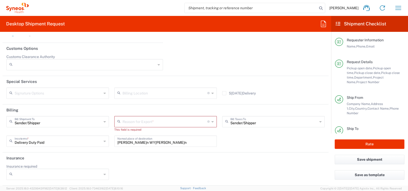
click at [159, 122] on input "text" at bounding box center [164, 121] width 85 height 9
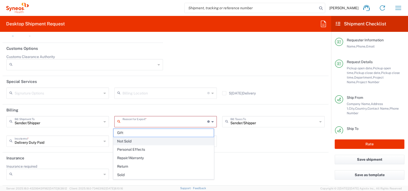
click at [129, 141] on span "Not Sold" at bounding box center [163, 141] width 100 height 8
type input "Not Sold"
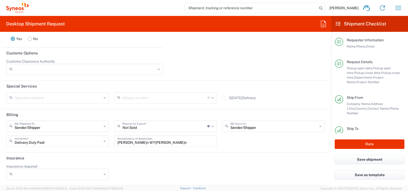
scroll to position [764, 0]
drag, startPoint x: 150, startPoint y: 142, endPoint x: 109, endPoint y: 140, distance: 41.0
click at [109, 140] on div "Sender/[PERSON_NAME] Shipment To Sender/Shipper Recipient Account Third Party A…" at bounding box center [165, 135] width 323 height 30
drag, startPoint x: 250, startPoint y: 158, endPoint x: 250, endPoint y: 164, distance: 6.7
click at [250, 158] on header "Insurance" at bounding box center [166, 158] width 326 height 12
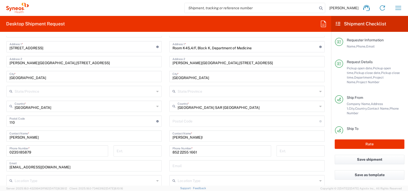
scroll to position [328, 0]
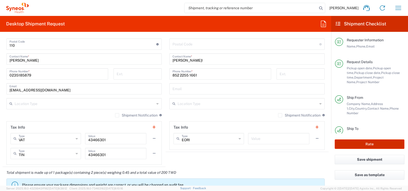
click at [361, 143] on button "Rate" at bounding box center [370, 143] width 70 height 9
type input "BMS 7002809A"
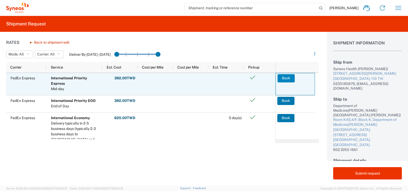
click at [284, 78] on button "Book" at bounding box center [285, 78] width 17 height 8
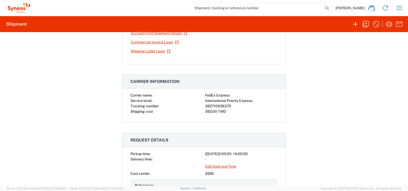
scroll to position [77, 0]
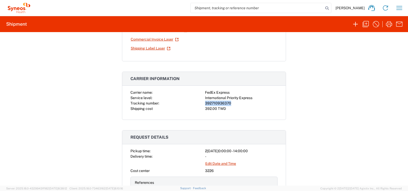
drag, startPoint x: 233, startPoint y: 102, endPoint x: 204, endPoint y: 102, distance: 28.9
click at [205, 102] on div "392710936370" at bounding box center [241, 102] width 72 height 5
copy div "392710936370"
click at [395, 113] on div "Shipment 56681568 Google Maps Documents Packing List AWB Label Laser Account Pr…" at bounding box center [204, 108] width 408 height 153
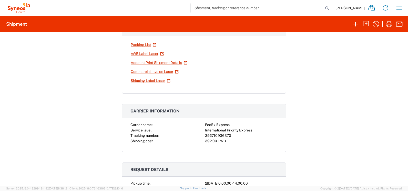
scroll to position [0, 0]
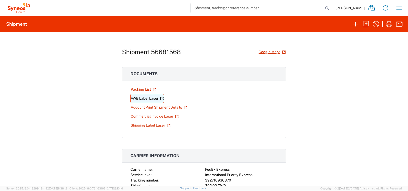
click at [150, 98] on link "AWB Label Laser" at bounding box center [147, 98] width 34 height 9
click at [156, 126] on link "Shipping Label Laser" at bounding box center [150, 125] width 40 height 9
click at [146, 99] on link "AWB Label Laser" at bounding box center [147, 98] width 34 height 9
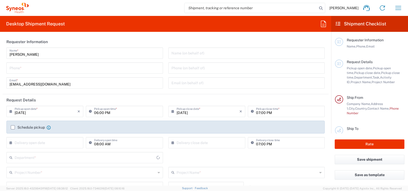
type input "3226"
type input "[GEOGRAPHIC_DATA]"
type input "Taiwan Syneos Health Company L"
drag, startPoint x: 33, startPoint y: 66, endPoint x: 49, endPoint y: 70, distance: 15.9
click at [33, 66] on input "tel" at bounding box center [84, 67] width 150 height 9
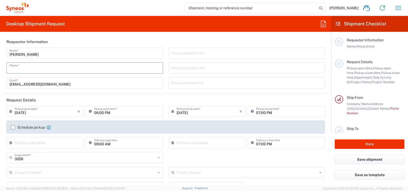
type input "0235185879"
type input "[EMAIL_ADDRESS][DOMAIN_NAME]"
type input "[GEOGRAPHIC_DATA]"
type input "0235185879"
type input "住家(賽紐仕員工)"
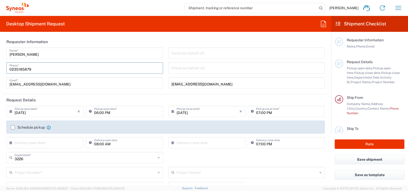
type input "[STREET_ADDRESS]"
type input "北市"
type input "[GEOGRAPHIC_DATA]"
type input "0235185879"
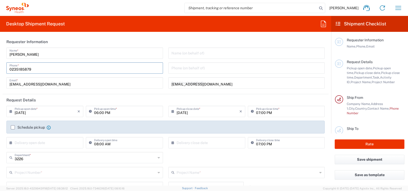
type input "[EMAIL_ADDRESS][DOMAIN_NAME]"
type input "[PERSON_NAME]"
click at [189, 88] on div "[EMAIL_ADDRESS][DOMAIN_NAME] Email (on behalf of)" at bounding box center [246, 82] width 156 height 11
click at [38, 110] on input "[DATE]" at bounding box center [46, 110] width 63 height 9
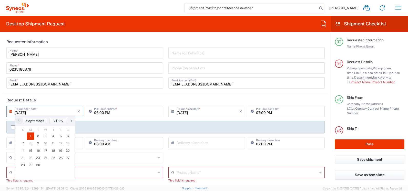
click at [30, 113] on input "[DATE]" at bounding box center [46, 110] width 63 height 9
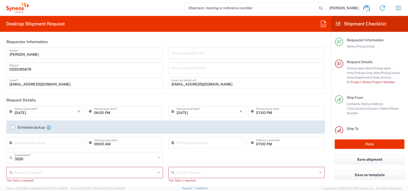
click at [21, 113] on input "[DATE]" at bounding box center [46, 110] width 63 height 9
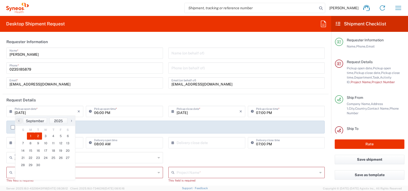
click at [37, 135] on span "2" at bounding box center [38, 135] width 8 height 7
type input "[DATE]"
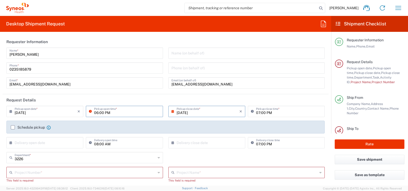
click at [100, 112] on input "06:00 PM" at bounding box center [127, 110] width 66 height 9
click at [105, 112] on input "10:00 PM" at bounding box center [127, 110] width 66 height 9
type input "10:00 AM"
click at [182, 111] on input "[DATE]" at bounding box center [207, 110] width 63 height 9
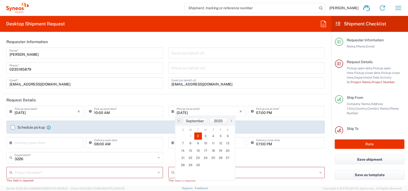
click at [199, 134] on span "2" at bounding box center [198, 135] width 8 height 7
click at [258, 110] on input "07:00 PM" at bounding box center [289, 110] width 66 height 9
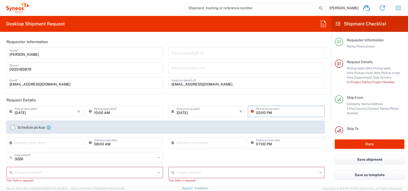
type input "02:00 PM"
click at [12, 126] on label "Schedule pickup" at bounding box center [28, 127] width 34 height 4
click at [13, 127] on input "Schedule pickup" at bounding box center [13, 127] width 0 height 0
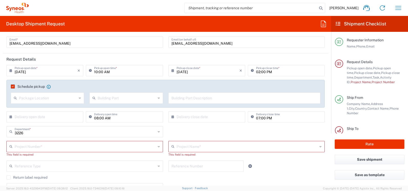
scroll to position [51, 0]
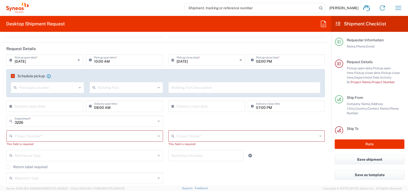
click at [191, 136] on input "text" at bounding box center [246, 135] width 141 height 9
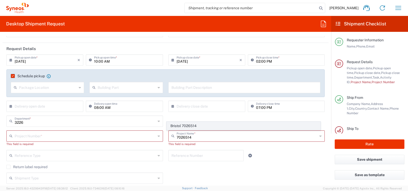
click at [194, 124] on span "Bristol 7026514" at bounding box center [243, 126] width 153 height 8
type input "Bristol 7026514"
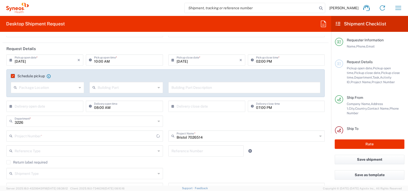
type input "7026514"
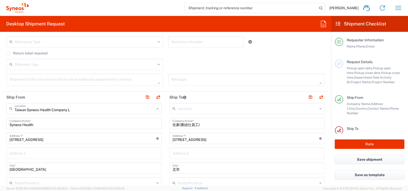
scroll to position [179, 0]
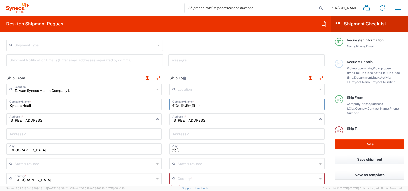
drag, startPoint x: 213, startPoint y: 104, endPoint x: 216, endPoint y: 103, distance: 3.6
click at [145, 104] on div "Ship From [GEOGRAPHIC_DATA] Syneos Health Company L Location [GEOGRAPHIC_DATA] …" at bounding box center [166, 194] width 326 height 244
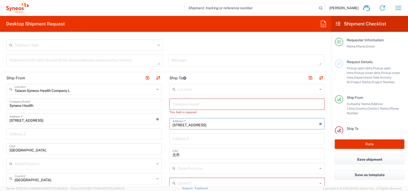
drag, startPoint x: 242, startPoint y: 124, endPoint x: 142, endPoint y: 123, distance: 99.1
click at [142, 123] on div "Ship From [GEOGRAPHIC_DATA] Syneos Health Company L Location [GEOGRAPHIC_DATA] …" at bounding box center [166, 194] width 326 height 244
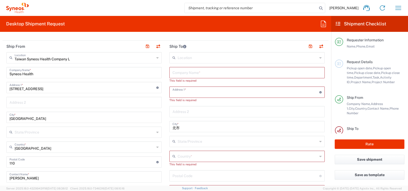
scroll to position [256, 0]
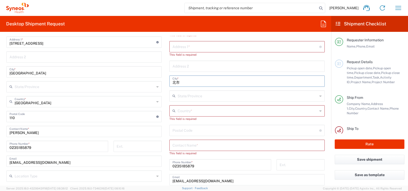
drag, startPoint x: 166, startPoint y: 83, endPoint x: 161, endPoint y: 83, distance: 4.9
click at [161, 83] on div "Ship From [GEOGRAPHIC_DATA] Syneos Health Company L Location [GEOGRAPHIC_DATA] …" at bounding box center [166, 118] width 326 height 247
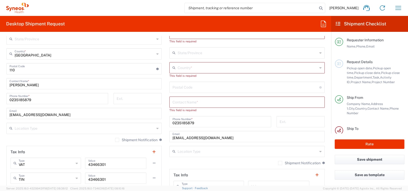
scroll to position [307, 0]
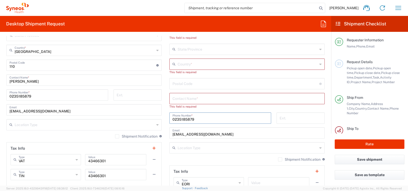
drag, startPoint x: 201, startPoint y: 117, endPoint x: 153, endPoint y: 120, distance: 47.2
click at [153, 120] on div "Ship From [GEOGRAPHIC_DATA] Syneos Health Company L Location [GEOGRAPHIC_DATA] …" at bounding box center [166, 70] width 326 height 252
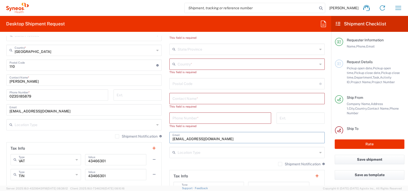
drag, startPoint x: 233, startPoint y: 140, endPoint x: 150, endPoint y: 140, distance: 83.5
click at [150, 140] on div "Ship From [GEOGRAPHIC_DATA] Syneos Health Company L Location [GEOGRAPHIC_DATA] …" at bounding box center [166, 72] width 326 height 256
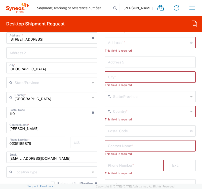
scroll to position [410, 0]
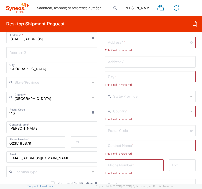
drag, startPoint x: 117, startPoint y: 164, endPoint x: 128, endPoint y: 163, distance: 11.3
click at [117, 164] on input "tel" at bounding box center [134, 164] width 53 height 9
paste input "85252610964"
type input "85252610964"
type input "[PERSON_NAME][GEOGRAPHIC_DATA],[STREET_ADDRESS]"
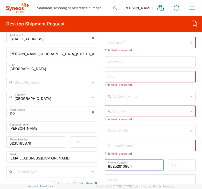
type input "[PERSON_NAME][GEOGRAPHIC_DATA]"
type input "Room K4S,4/F, Block K, Department of Medicine"
type input "[PERSON_NAME][GEOGRAPHIC_DATA],[STREET_ADDRESS]"
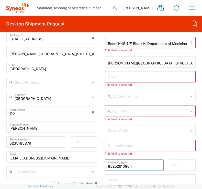
type input "[GEOGRAPHIC_DATA]"
type input "85252610964"
click at [124, 110] on div "Location [PERSON_NAME] LLC-[GEOGRAPHIC_DATA] [GEOGRAPHIC_DATA] [GEOGRAPHIC_DATA…" at bounding box center [150, 121] width 91 height 238
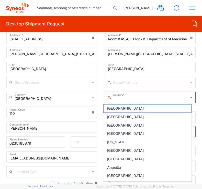
click at [127, 97] on input "text" at bounding box center [151, 96] width 76 height 9
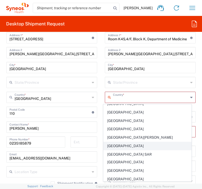
scroll to position [794, 0]
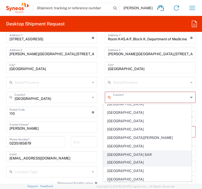
click at [140, 154] on span "[GEOGRAPHIC_DATA] SAR [GEOGRAPHIC_DATA]" at bounding box center [148, 158] width 88 height 16
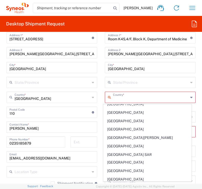
type input "[GEOGRAPHIC_DATA] SAR [GEOGRAPHIC_DATA]"
type input "Sender/Shipper"
type input "Delivery Duty Paid"
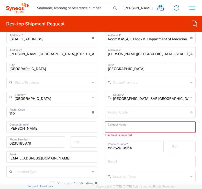
click at [134, 128] on input "text" at bounding box center [150, 126] width 85 height 9
paste input "Kit Shing"
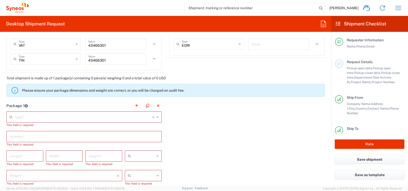
scroll to position [435, 0]
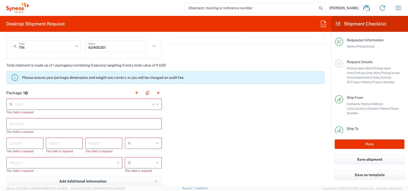
type input "Kit Shing"
click at [45, 105] on input "text" at bounding box center [84, 103] width 138 height 9
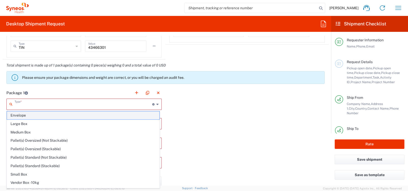
click at [29, 116] on span "Envelope" at bounding box center [83, 115] width 152 height 8
type input "Envelope"
type input "1"
type input "9.5"
type input "12.5"
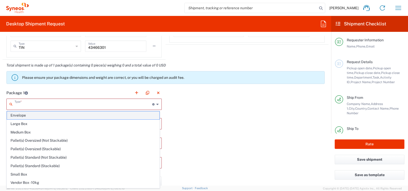
type input "0.25"
type input "in"
type input "0.45"
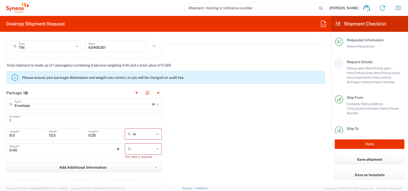
click at [157, 134] on div "in" at bounding box center [143, 133] width 37 height 11
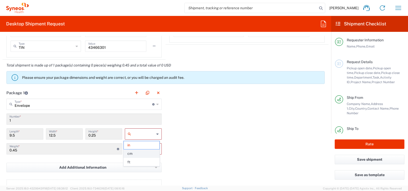
click at [132, 153] on span "cm" at bounding box center [141, 153] width 35 height 8
type input "24.13"
type input "31.75"
type input "0.64"
type input "cm"
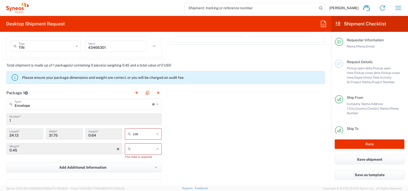
click at [156, 148] on icon at bounding box center [157, 148] width 2 height 8
click at [140, 159] on span "kgs" at bounding box center [141, 160] width 35 height 8
type input "kgs"
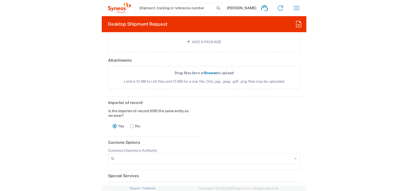
scroll to position [794, 0]
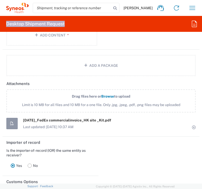
drag, startPoint x: 140, startPoint y: 7, endPoint x: 169, endPoint y: -14, distance: 35.3
click at [169, 0] on html "[PERSON_NAME] Home Shipment estimator Shipment tracking Desktop shipment reques…" at bounding box center [101, 94] width 202 height 189
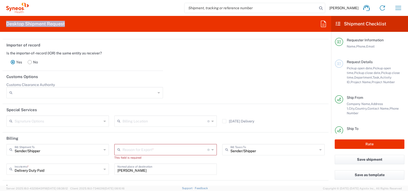
scroll to position [692, 0]
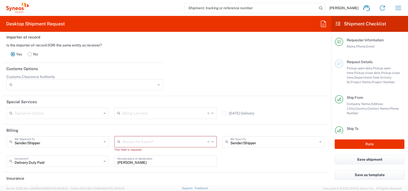
click at [145, 140] on input "text" at bounding box center [164, 141] width 85 height 9
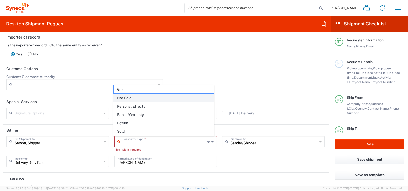
click at [132, 95] on span "Not Sold" at bounding box center [163, 98] width 100 height 8
type input "Not Sold"
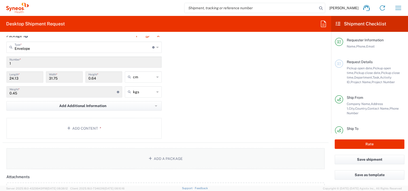
scroll to position [512, 0]
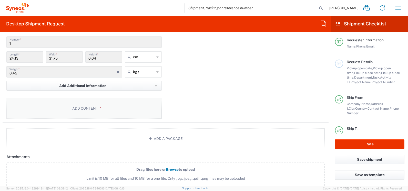
click at [85, 105] on button "Add Content *" at bounding box center [83, 108] width 155 height 21
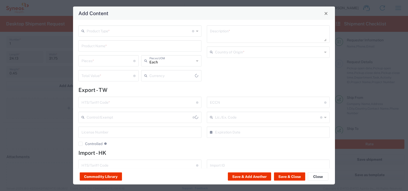
type input "US Dollar"
drag, startPoint x: 85, startPoint y: 105, endPoint x: 140, endPoint y: 68, distance: 66.6
click at [155, 79] on div "Product Type * Document: Paper document generated internally by Syneos, a clien…" at bounding box center [204, 94] width 262 height 148
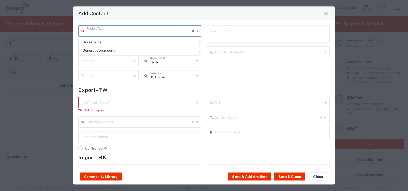
click at [113, 31] on input "text" at bounding box center [139, 30] width 105 height 9
click at [102, 40] on span "Documents" at bounding box center [139, 42] width 120 height 8
type input "Documents"
type input "1"
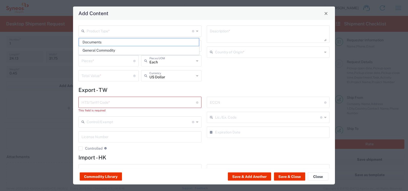
type input "1"
type textarea "Documents"
type input "[GEOGRAPHIC_DATA]"
type input "0000.00.0000"
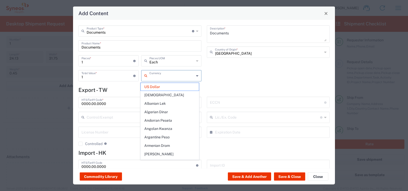
click at [181, 76] on input "text" at bounding box center [171, 75] width 45 height 9
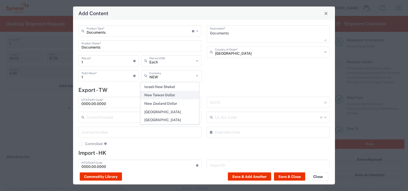
click at [166, 95] on span "New Taiwan Dollar" at bounding box center [170, 95] width 58 height 8
type input "New Taiwan Dollar"
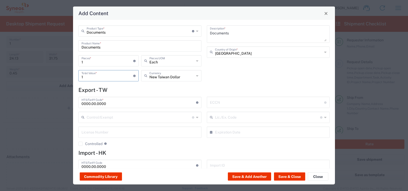
click at [91, 78] on input "1" at bounding box center [107, 75] width 52 height 9
type input "100"
click at [99, 174] on button "Commodity Library" at bounding box center [101, 176] width 42 height 8
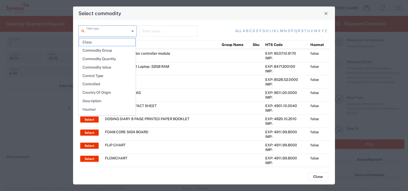
click at [115, 31] on input "text" at bounding box center [108, 30] width 43 height 9
click at [103, 101] on span "Description" at bounding box center [107, 101] width 56 height 8
type input "Description"
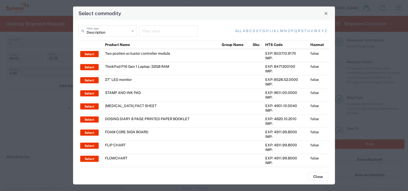
click at [152, 30] on input "text" at bounding box center [168, 30] width 52 height 9
type input "CD"
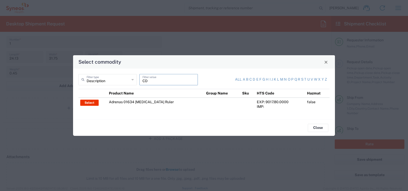
drag, startPoint x: 151, startPoint y: 81, endPoint x: 136, endPoint y: 80, distance: 15.1
click at [136, 80] on div "Description Filter type CD Filter value" at bounding box center [140, 81] width 126 height 15
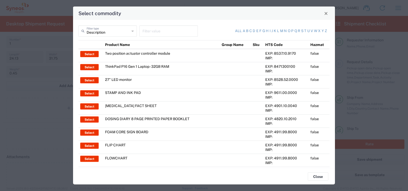
click at [141, 32] on div "Filter value" at bounding box center [168, 30] width 58 height 11
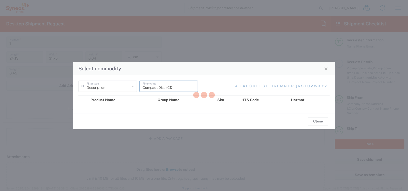
type input "Compact Disc (CD)"
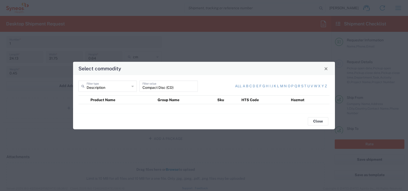
click at [133, 86] on icon at bounding box center [132, 86] width 2 height 8
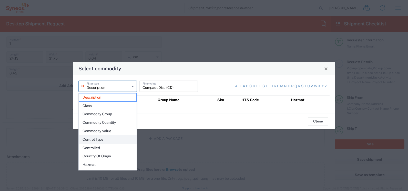
click at [107, 139] on span "Control Type" at bounding box center [107, 139] width 57 height 8
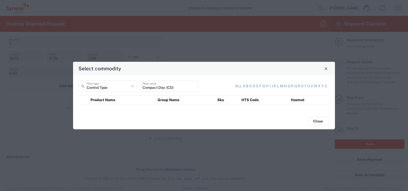
click at [118, 87] on input "Control Type" at bounding box center [108, 85] width 43 height 9
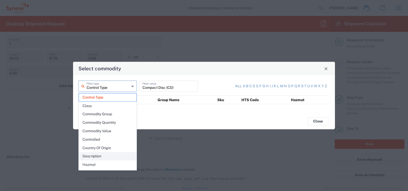
click at [103, 155] on span "Description" at bounding box center [107, 156] width 57 height 8
click at [116, 86] on input "Description" at bounding box center [108, 85] width 43 height 9
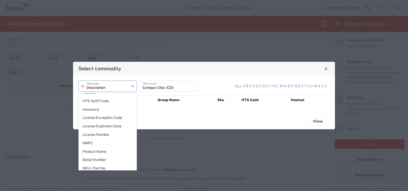
scroll to position [74, 0]
click at [95, 150] on span "Product Name" at bounding box center [107, 149] width 57 height 8
type input "Product Name"
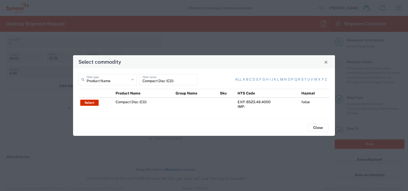
click at [88, 101] on button "Select" at bounding box center [89, 102] width 18 height 6
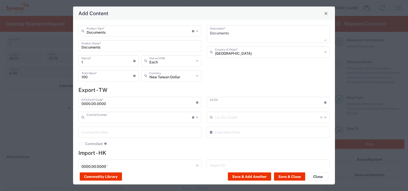
type input "Compact Disc (CD)"
type input "2"
type input "US Dollar"
type textarea "Business correspondence on a compact disc"
type input "[GEOGRAPHIC_DATA]"
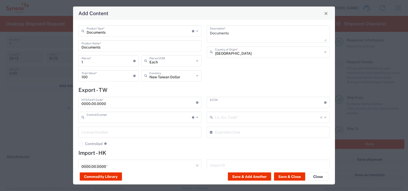
type input "8523.49.4000"
type input "BIS"
type input "EAR99"
type input "NLR - No License Required"
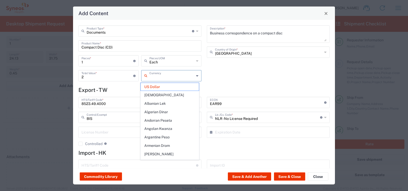
click at [171, 75] on input "text" at bounding box center [171, 75] width 45 height 9
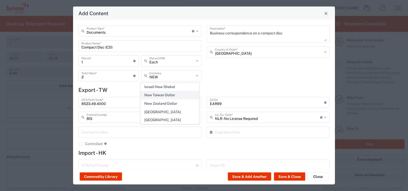
click at [168, 94] on span "New Taiwan Dollar" at bounding box center [170, 95] width 58 height 8
type input "New Taiwan Dollar"
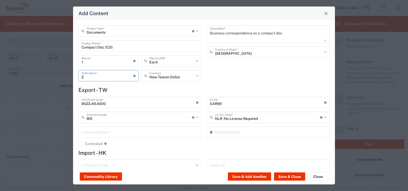
drag, startPoint x: 89, startPoint y: 78, endPoint x: 77, endPoint y: 77, distance: 12.1
click at [77, 77] on div "2 Total Value * Total value of all the pieces" at bounding box center [108, 77] width 63 height 15
type input "100"
click at [122, 30] on input "Documents" at bounding box center [139, 30] width 105 height 9
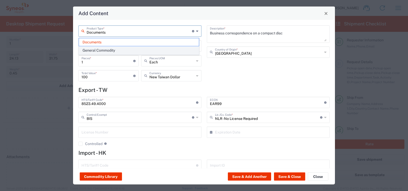
click at [96, 50] on span "General Commodity" at bounding box center [139, 50] width 120 height 8
type input "General Commodity"
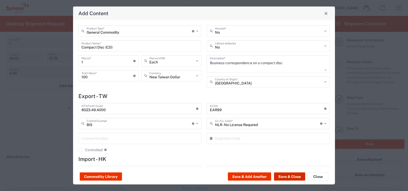
click at [292, 175] on button "Save & Close" at bounding box center [289, 176] width 31 height 8
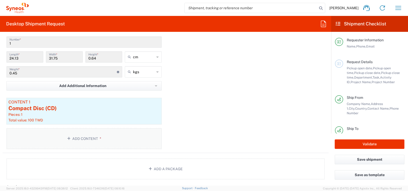
click at [92, 137] on button "Add Content *" at bounding box center [83, 138] width 155 height 21
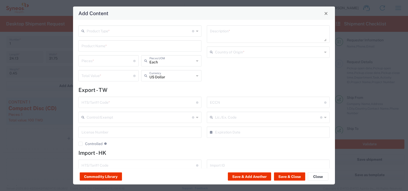
click at [99, 34] on input "text" at bounding box center [139, 30] width 105 height 9
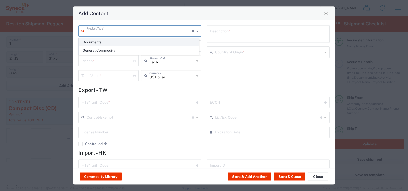
click at [99, 40] on span "Documents" at bounding box center [139, 42] width 120 height 8
type input "Documents"
type input "1"
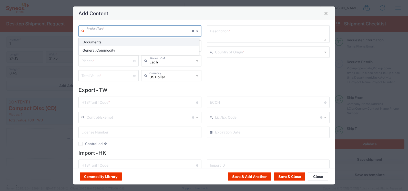
type textarea "Documents"
type input "[GEOGRAPHIC_DATA]"
type input "0000.00.0000"
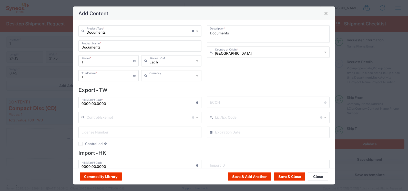
click at [164, 75] on input "text" at bounding box center [171, 75] width 45 height 9
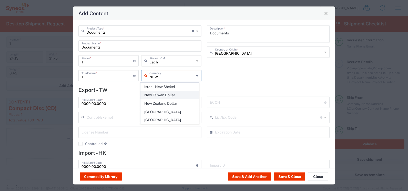
click at [159, 96] on span "New Taiwan Dollar" at bounding box center [170, 95] width 58 height 8
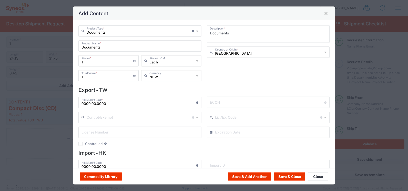
type input "New Taiwan Dollar"
click at [87, 78] on input "1" at bounding box center [107, 75] width 52 height 9
type input "100"
click at [288, 174] on button "Save & Close" at bounding box center [289, 176] width 31 height 8
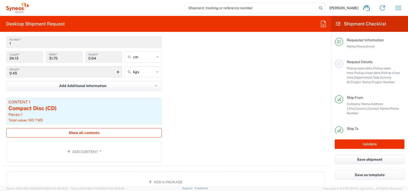
click at [85, 133] on span "Show all contents" at bounding box center [84, 132] width 31 height 5
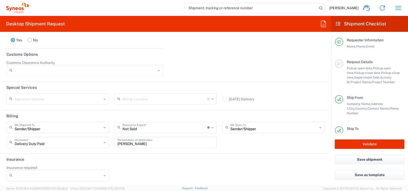
scroll to position [780, 0]
drag, startPoint x: 145, startPoint y: 142, endPoint x: 101, endPoint y: 147, distance: 44.1
click at [101, 147] on div "Sender/Shipper Bill Shipment To Sender/Shipper Recipient Account Third Party Ac…" at bounding box center [165, 135] width 323 height 30
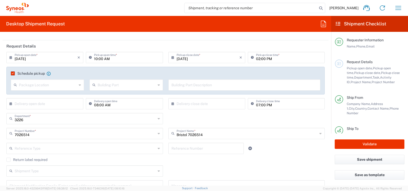
scroll to position [63, 0]
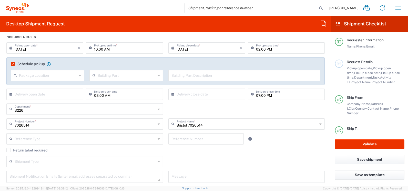
click at [13, 62] on label "Schedule pickup" at bounding box center [28, 64] width 34 height 4
click at [12, 64] on input "Schedule pickup" at bounding box center [12, 64] width 0 height 0
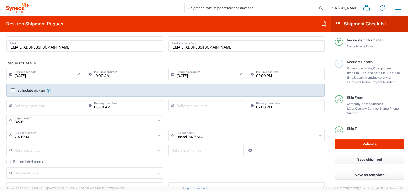
scroll to position [12, 0]
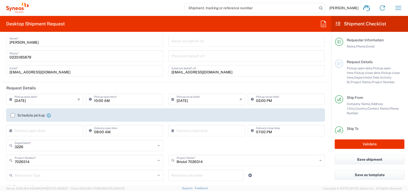
click at [14, 113] on label "Schedule pickup" at bounding box center [28, 115] width 34 height 4
click at [13, 115] on input "Schedule pickup" at bounding box center [13, 115] width 0 height 0
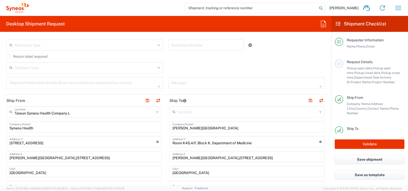
scroll to position [166, 0]
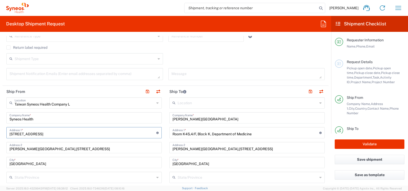
drag, startPoint x: 29, startPoint y: 134, endPoint x: 3, endPoint y: 133, distance: 25.9
type input "[STREET_ADDRESS]"
click at [9, 133] on input "[STREET_ADDRESS]" at bounding box center [82, 132] width 147 height 9
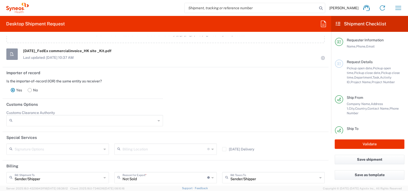
scroll to position [780, 0]
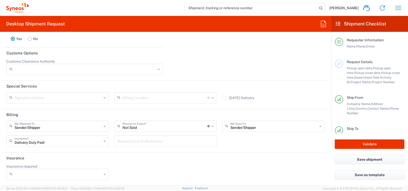
type input "[STREET_ADDRESS]"
click at [145, 163] on header "Insurance" at bounding box center [166, 158] width 326 height 12
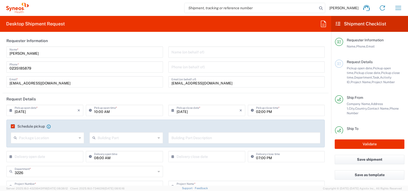
scroll to position [0, 0]
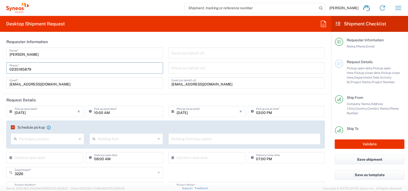
click at [69, 67] on input "0235185879" at bounding box center [84, 67] width 150 height 9
type input "台北市"
type input "dairung.Lin@syneoshealth.com"
type input "林岱蓉 Linda Lin"
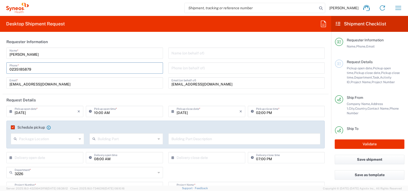
click at [165, 85] on div "Name (on behalf of) Phone (on behalf of) dairung.Lin@syneoshealth.com Email (on…" at bounding box center [246, 69] width 162 height 45
click at [186, 84] on input "dairung.Lin@syneoshealth.com" at bounding box center [246, 82] width 150 height 9
click at [178, 83] on input "dairung.Lin@syneoshealth.com" at bounding box center [246, 82] width 150 height 9
drag, startPoint x: 170, startPoint y: 83, endPoint x: 232, endPoint y: 86, distance: 62.8
click at [232, 86] on input "dairung.Lin@syneoshealth.com" at bounding box center [246, 82] width 150 height 9
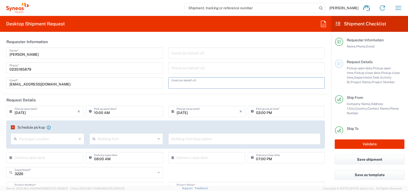
click at [147, 95] on header "Request Details" at bounding box center [166, 100] width 326 height 12
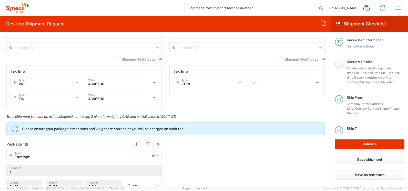
scroll to position [410, 0]
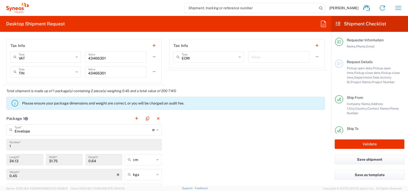
type input "Envelope"
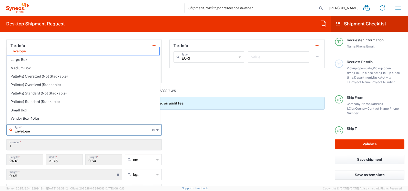
click at [100, 128] on input "Envelope" at bounding box center [84, 129] width 138 height 9
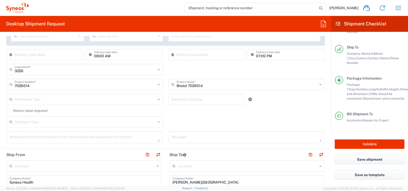
scroll to position [26, 0]
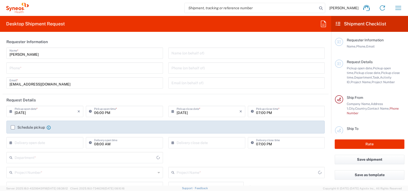
type input "3226"
type input "[GEOGRAPHIC_DATA]"
click at [41, 112] on input "[DATE]" at bounding box center [46, 110] width 63 height 9
type input "Taiwan Syneos Health Company L"
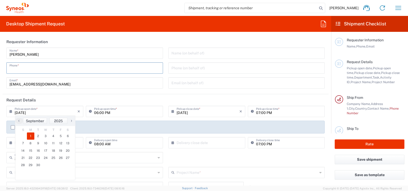
click at [33, 70] on input "tel" at bounding box center [84, 67] width 150 height 9
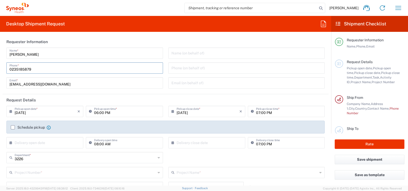
type input "0235185879"
click at [145, 125] on agx-checkbox-control "Schedule pickup When scheduling a pickup please be sure to meet the following c…" at bounding box center [165, 127] width 309 height 5
click at [41, 110] on input "[DATE]" at bounding box center [46, 110] width 63 height 9
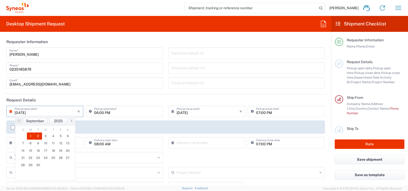
click at [38, 134] on span "2" at bounding box center [38, 135] width 8 height 7
type input "[DATE]"
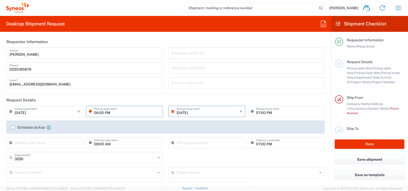
click at [109, 113] on input "06:00 PM" at bounding box center [127, 110] width 66 height 9
click at [110, 111] on input "10:00 PM" at bounding box center [127, 110] width 66 height 9
type input "10:00 AM"
click at [279, 113] on input "07:00 PM" at bounding box center [289, 110] width 66 height 9
type input "02:00 PM"
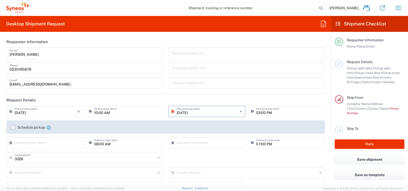
click at [17, 126] on label "Schedule pickup" at bounding box center [28, 127] width 34 height 4
click at [13, 127] on input "Schedule pickup" at bounding box center [13, 127] width 0 height 0
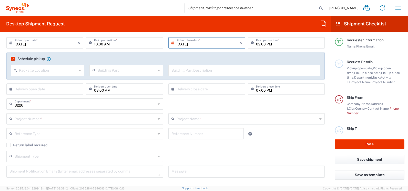
scroll to position [77, 0]
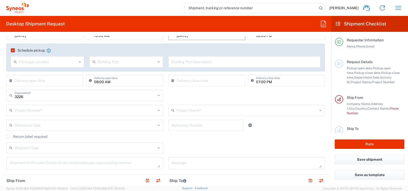
click at [204, 112] on input "text" at bounding box center [246, 109] width 141 height 9
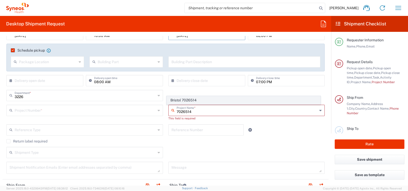
click at [195, 101] on span "Bristol 7026514" at bounding box center [243, 100] width 153 height 8
type input "Bristol 7026514"
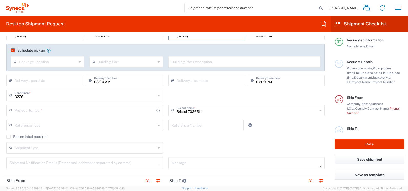
type input "7026514"
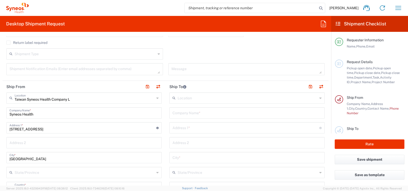
scroll to position [179, 0]
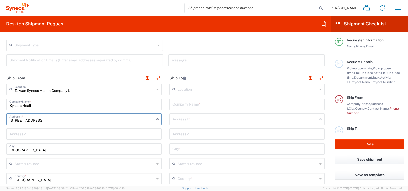
click at [30, 120] on input "[STREET_ADDRESS]" at bounding box center [82, 118] width 147 height 9
type input "[STREET_ADDRESS]"
drag, startPoint x: 29, startPoint y: 120, endPoint x: 9, endPoint y: 119, distance: 20.0
click at [9, 119] on div "[STREET_ADDRESS] Dist Address 1 * For cross streets use street names with '&' o…" at bounding box center [83, 118] width 155 height 11
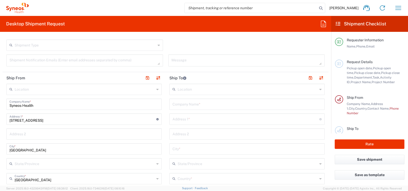
click at [9, 120] on div "[STREET_ADDRESS] Dist Address 1 * For cross streets use street names with '&' o…" at bounding box center [83, 118] width 155 height 11
click at [10, 120] on input "[STREET_ADDRESS]" at bounding box center [82, 118] width 147 height 9
paste input "16F., No. 32"
click at [28, 119] on input "[STREET_ADDRESS]" at bounding box center [82, 118] width 147 height 9
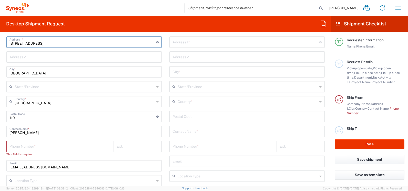
scroll to position [282, 0]
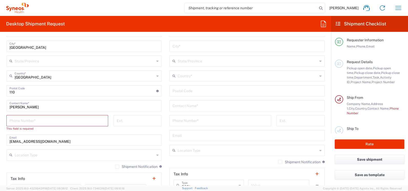
type input "[STREET_ADDRESS]"
click at [47, 118] on input "tel" at bounding box center [57, 120] width 96 height 9
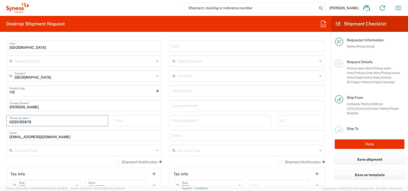
type input "0235185879"
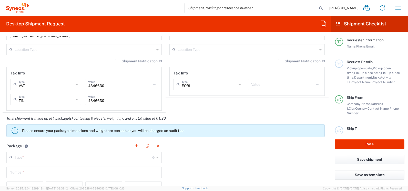
scroll to position [384, 0]
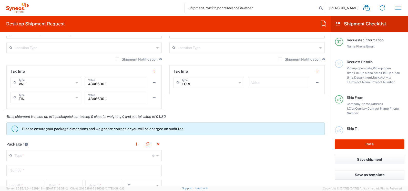
click at [109, 142] on header "Package 1" at bounding box center [84, 144] width 163 height 12
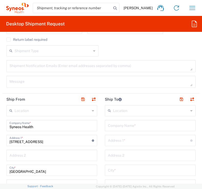
scroll to position [333, 0]
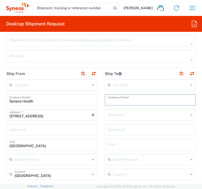
click at [135, 99] on input "text" at bounding box center [150, 99] width 85 height 9
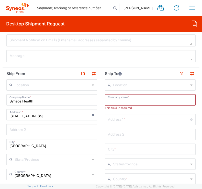
click at [115, 101] on input "text" at bounding box center [150, 99] width 85 height 9
paste input "[PERSON_NAME][GEOGRAPHIC_DATA]"
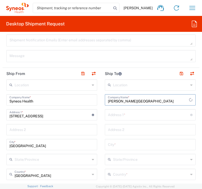
type input "[PERSON_NAME][GEOGRAPHIC_DATA]"
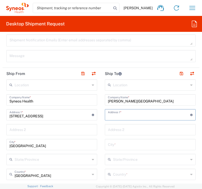
drag, startPoint x: 130, startPoint y: 114, endPoint x: 195, endPoint y: 96, distance: 66.9
click at [130, 114] on input "text" at bounding box center [149, 114] width 82 height 9
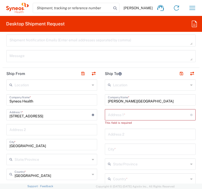
drag, startPoint x: 111, startPoint y: 114, endPoint x: 117, endPoint y: 114, distance: 6.4
click at [111, 114] on input "text" at bounding box center [149, 114] width 82 height 9
paste input "Room K4S,4/F, Block K,"
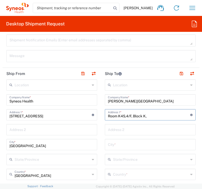
type input "Room K4S,4/F, Block K, Department of Medicine"
type input "[PERSON_NAME][GEOGRAPHIC_DATA],[STREET_ADDRESS]"
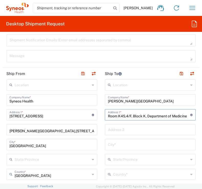
type input "[PERSON_NAME][GEOGRAPHIC_DATA],[STREET_ADDRESS]"
type input "[GEOGRAPHIC_DATA]"
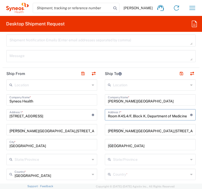
type input "[GEOGRAPHIC_DATA]"
type input "85252610964"
type input "[PERSON_NAME] WY [PERSON_NAME]"
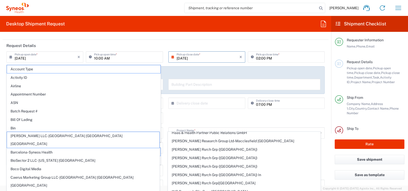
scroll to position [185, 0]
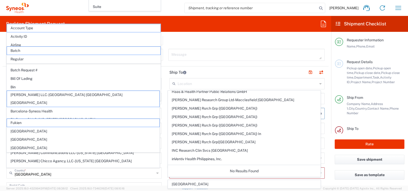
click at [323, 142] on main "Location [PERSON_NAME] LLC-[GEOGRAPHIC_DATA] [GEOGRAPHIC_DATA] [GEOGRAPHIC_DATA…" at bounding box center [246, 190] width 163 height 224
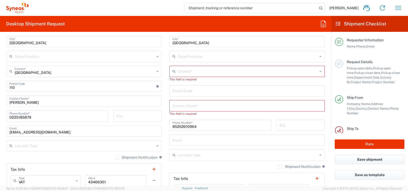
scroll to position [287, 0]
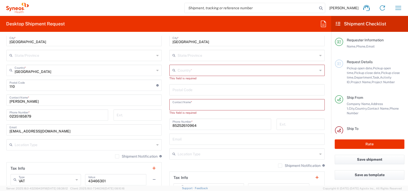
click at [189, 105] on input "text" at bounding box center [246, 104] width 149 height 9
click at [173, 106] on input "text" at bounding box center [246, 104] width 149 height 9
paste input "Kit Shing"
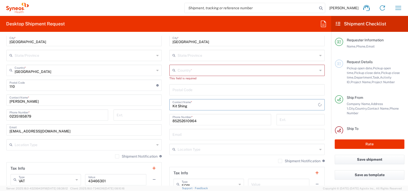
type input "Kit Shing"
click at [193, 71] on input "text" at bounding box center [248, 69] width 140 height 9
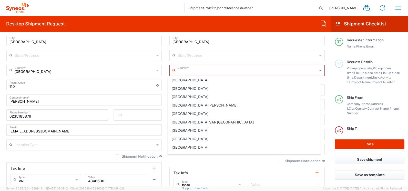
scroll to position [794, 0]
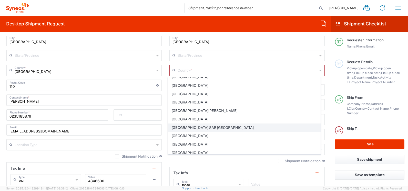
click at [204, 127] on span "[GEOGRAPHIC_DATA] SAR [GEOGRAPHIC_DATA]" at bounding box center [244, 127] width 152 height 8
type input "[GEOGRAPHIC_DATA] SAR [GEOGRAPHIC_DATA]"
type input "Sender/Shipper"
type input "Delivery Duty Paid"
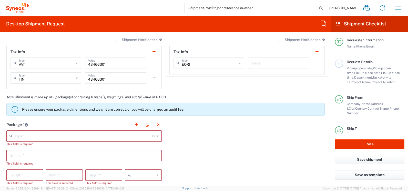
scroll to position [415, 0]
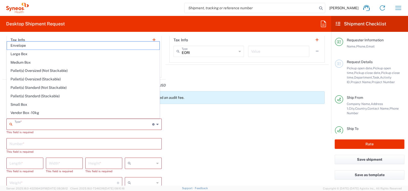
click at [27, 122] on input "text" at bounding box center [84, 123] width 138 height 9
click at [26, 46] on span "Envelope" at bounding box center [83, 45] width 152 height 8
type input "Envelope"
type input "1"
type input "9.5"
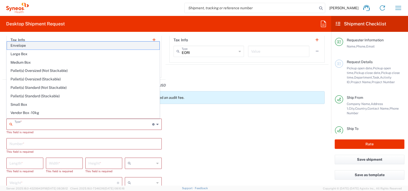
type input "12.5"
type input "0.25"
type input "in"
type input "0.45"
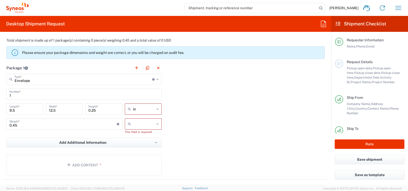
scroll to position [467, 0]
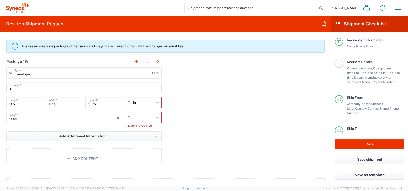
click at [157, 101] on div "in" at bounding box center [143, 102] width 37 height 11
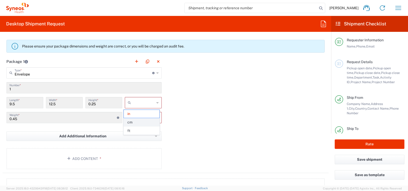
click at [135, 121] on span "cm" at bounding box center [141, 122] width 35 height 8
type input "24.13"
type input "31.75"
type input "0.64"
type input "cm"
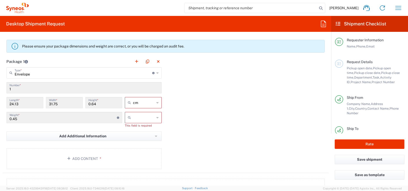
click at [157, 117] on div at bounding box center [143, 117] width 37 height 11
click at [132, 129] on span "kgs" at bounding box center [141, 128] width 35 height 8
type input "kgs"
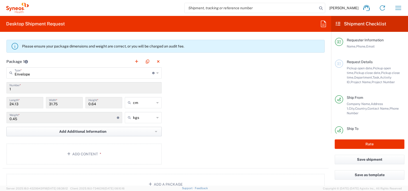
scroll to position [492, 0]
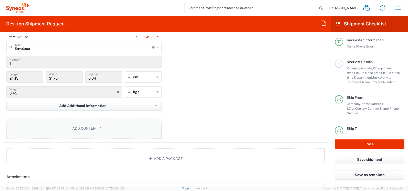
click at [84, 128] on button "Add Content *" at bounding box center [83, 128] width 155 height 21
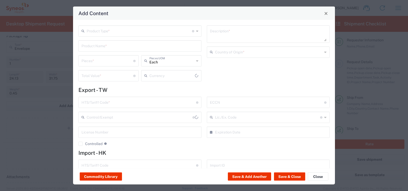
type input "US Dollar"
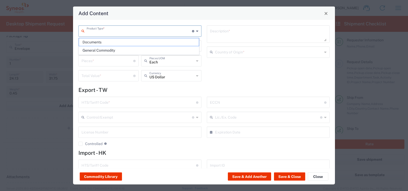
click at [103, 29] on input "text" at bounding box center [139, 30] width 105 height 9
click at [100, 42] on span "Documents" at bounding box center [139, 42] width 120 height 8
type input "Documents"
type input "1"
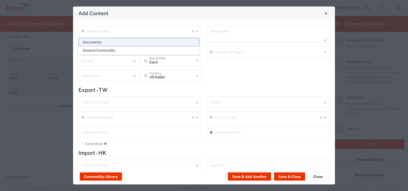
type input "1"
type textarea "Documents"
type input "[GEOGRAPHIC_DATA]"
type input "0000.00.0000"
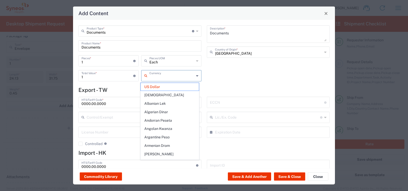
click at [167, 76] on input "text" at bounding box center [171, 75] width 45 height 9
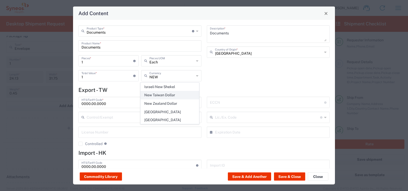
click at [168, 96] on span "New Taiwan Dollar" at bounding box center [170, 95] width 58 height 8
type input "New Taiwan Dollar"
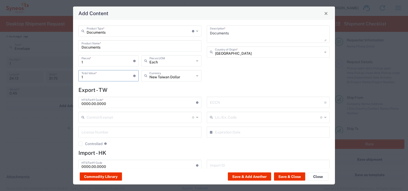
click at [91, 78] on input "1" at bounding box center [107, 75] width 52 height 9
type input "100"
click at [259, 175] on button "Save & Add Another" at bounding box center [249, 176] width 43 height 8
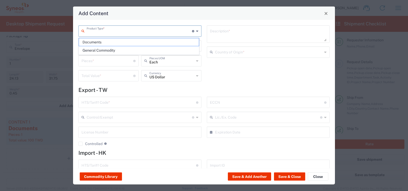
click at [108, 29] on input "text" at bounding box center [139, 30] width 105 height 9
click at [98, 50] on span "General Commodity" at bounding box center [139, 50] width 120 height 8
type input "General Commodity"
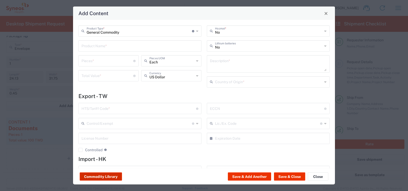
click at [98, 174] on button "Commodity Library" at bounding box center [101, 176] width 42 height 8
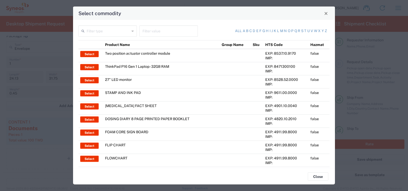
click at [128, 31] on input "text" at bounding box center [108, 30] width 43 height 9
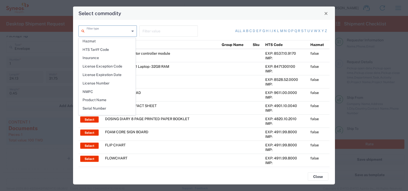
scroll to position [74, 0]
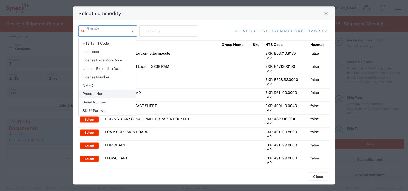
click at [99, 93] on span "Product Name" at bounding box center [107, 94] width 56 height 8
type input "Product Name"
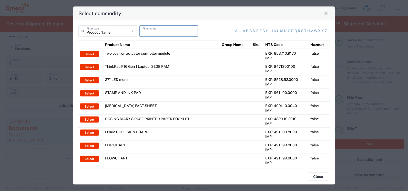
click at [148, 32] on input "text" at bounding box center [168, 30] width 52 height 9
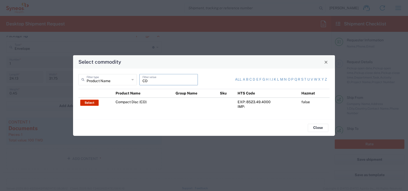
type input "CD"
click at [84, 103] on button "Select" at bounding box center [89, 102] width 18 height 6
type input "Compact Disc (CD)"
type input "1"
type input "2"
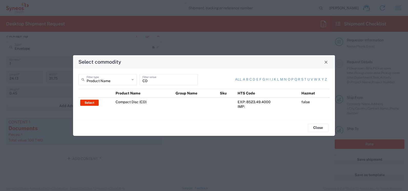
type textarea "Business correspondence on a compact disc"
type input "[GEOGRAPHIC_DATA]"
type input "8523.49.4000"
type input "BIS"
type input "EAR99"
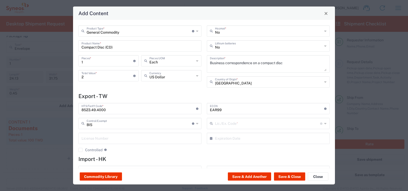
type input "NLR - No License Required"
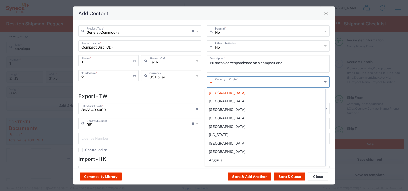
click at [255, 84] on input "text" at bounding box center [269, 81] width 108 height 9
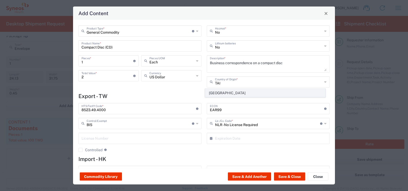
click at [223, 93] on span "[GEOGRAPHIC_DATA]" at bounding box center [265, 93] width 120 height 8
type input "[GEOGRAPHIC_DATA]"
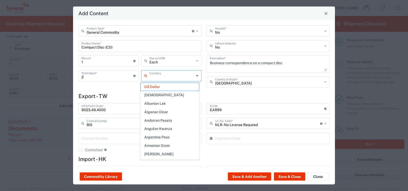
click at [169, 79] on input "text" at bounding box center [171, 75] width 45 height 9
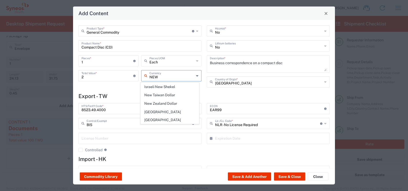
click at [165, 95] on span "New Taiwan Dollar" at bounding box center [170, 95] width 58 height 8
type input "New Taiwan Dollar"
click at [87, 78] on input "2" at bounding box center [107, 75] width 52 height 9
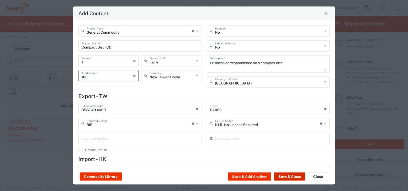
type input "100"
click at [286, 175] on button "Save & Close" at bounding box center [289, 176] width 31 height 8
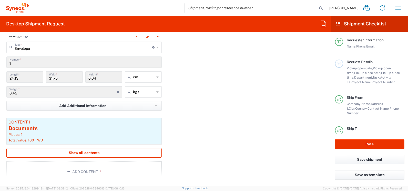
click at [85, 153] on span "Show all contents" at bounding box center [84, 152] width 31 height 5
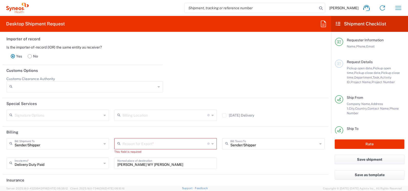
scroll to position [768, 0]
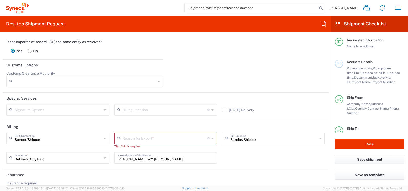
click at [123, 138] on input "text" at bounding box center [164, 137] width 85 height 9
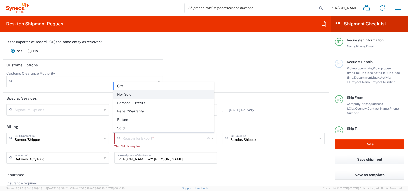
click at [127, 96] on span "Not Sold" at bounding box center [163, 94] width 100 height 8
type input "Not Sold"
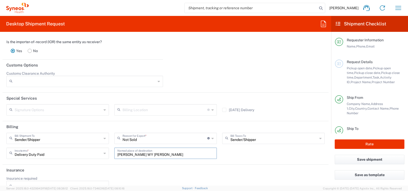
drag, startPoint x: 147, startPoint y: 153, endPoint x: 171, endPoint y: 156, distance: 24.2
click at [104, 153] on div "Sender/[PERSON_NAME] Shipment To Sender/Shipper Recipient Account Third Party A…" at bounding box center [165, 147] width 323 height 30
click at [380, 142] on button "Rate" at bounding box center [370, 143] width 70 height 9
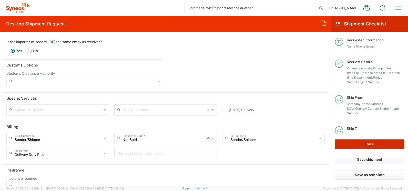
type input "Bristol 7026514"
click at [367, 142] on agx-block-ui "[PERSON_NAME] Home Shipment estimator Shipment tracking Desktop shipment reques…" at bounding box center [204, 95] width 408 height 191
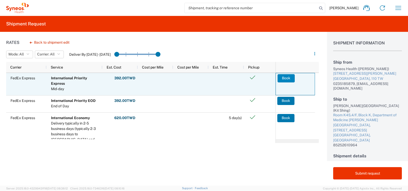
click at [285, 77] on button "Book" at bounding box center [285, 78] width 17 height 8
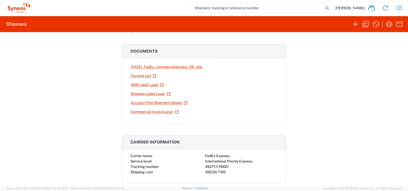
scroll to position [51, 0]
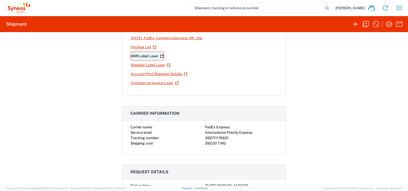
click at [141, 56] on link "AWB Label Laser" at bounding box center [147, 55] width 34 height 9
click at [150, 64] on link "Shipping Label Laser" at bounding box center [150, 64] width 40 height 9
